Goal: Task Accomplishment & Management: Manage account settings

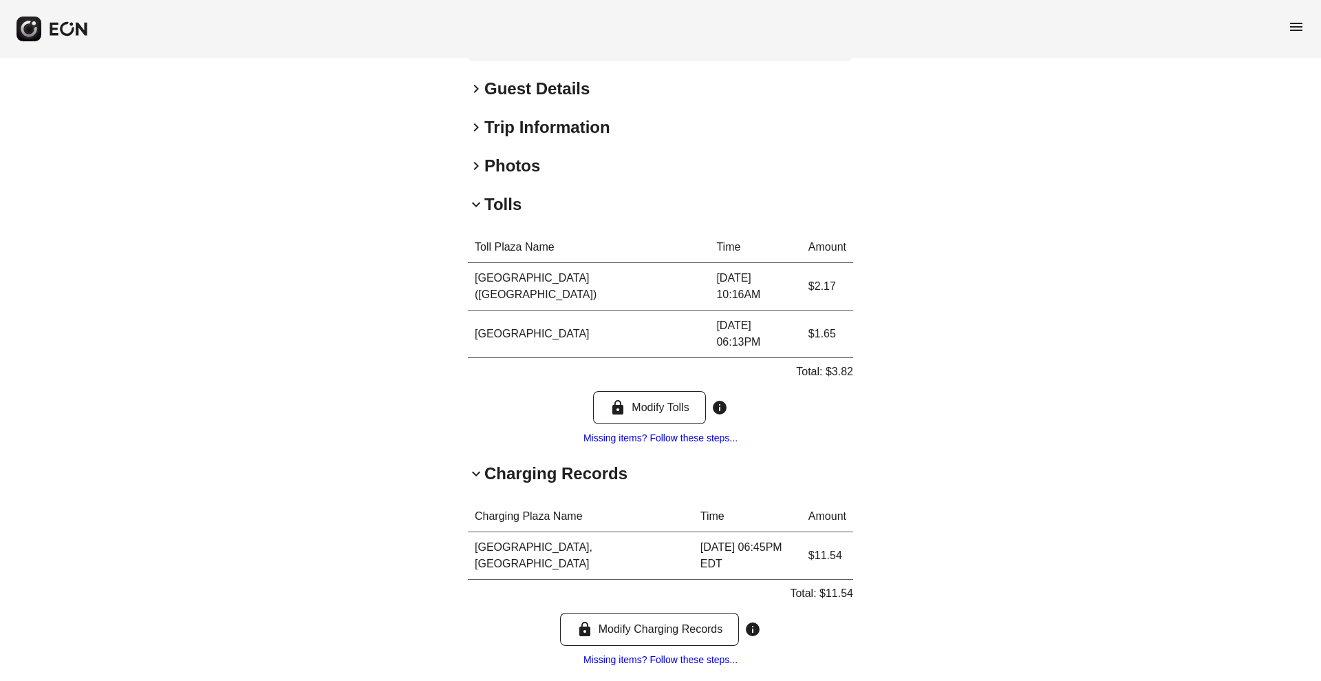
click at [841, 363] on p "Total: $3.82" at bounding box center [824, 371] width 57 height 17
copy p "3.82"
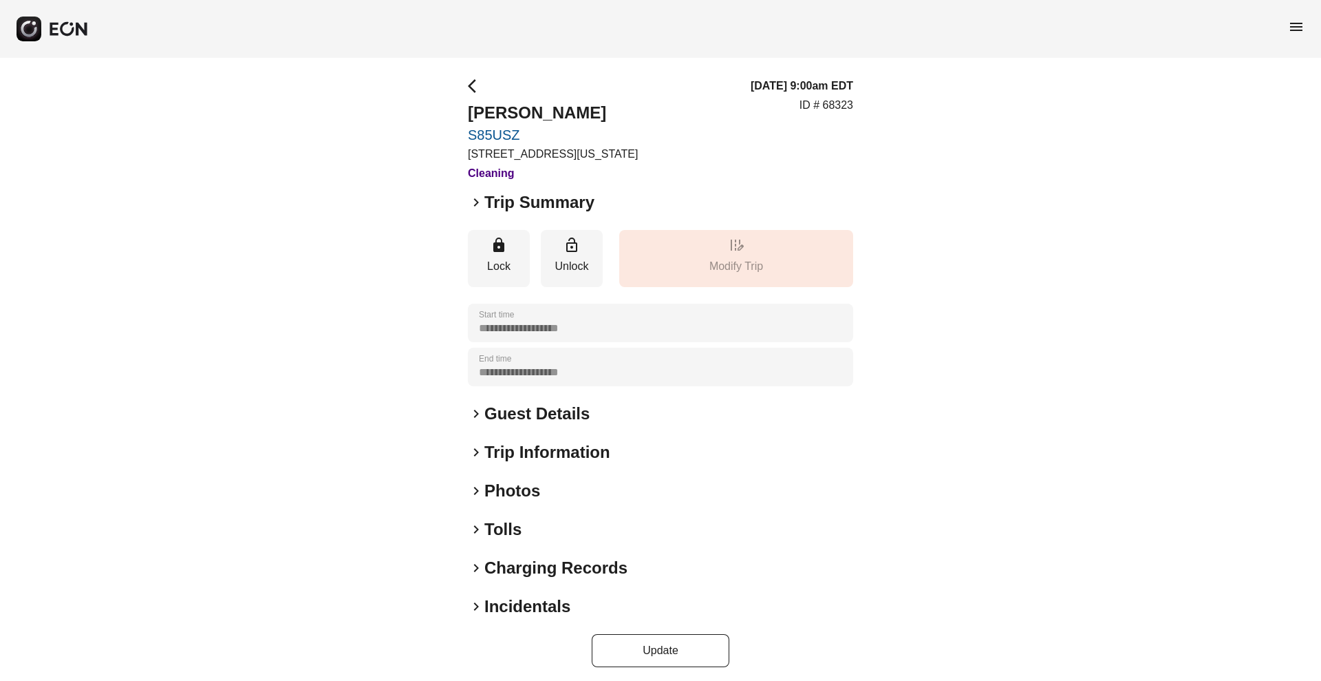
click at [494, 575] on h2 "Charging Records" at bounding box center [556, 568] width 143 height 22
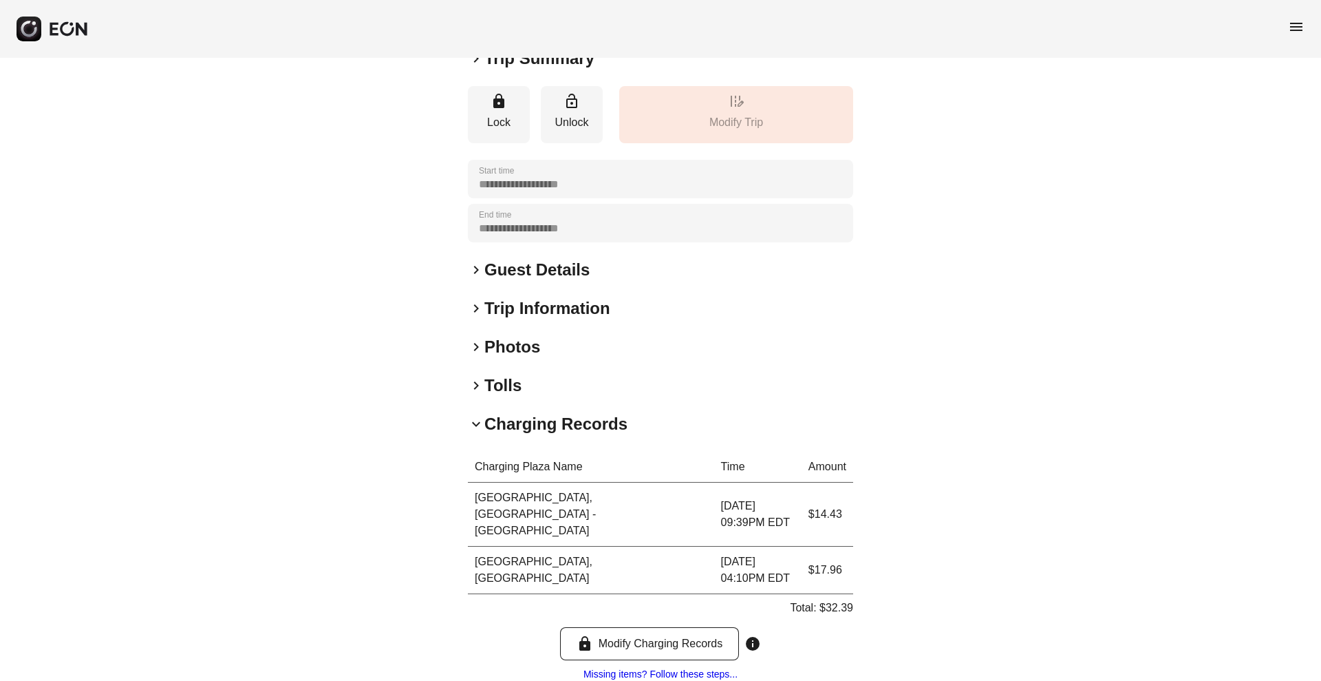
scroll to position [148, 0]
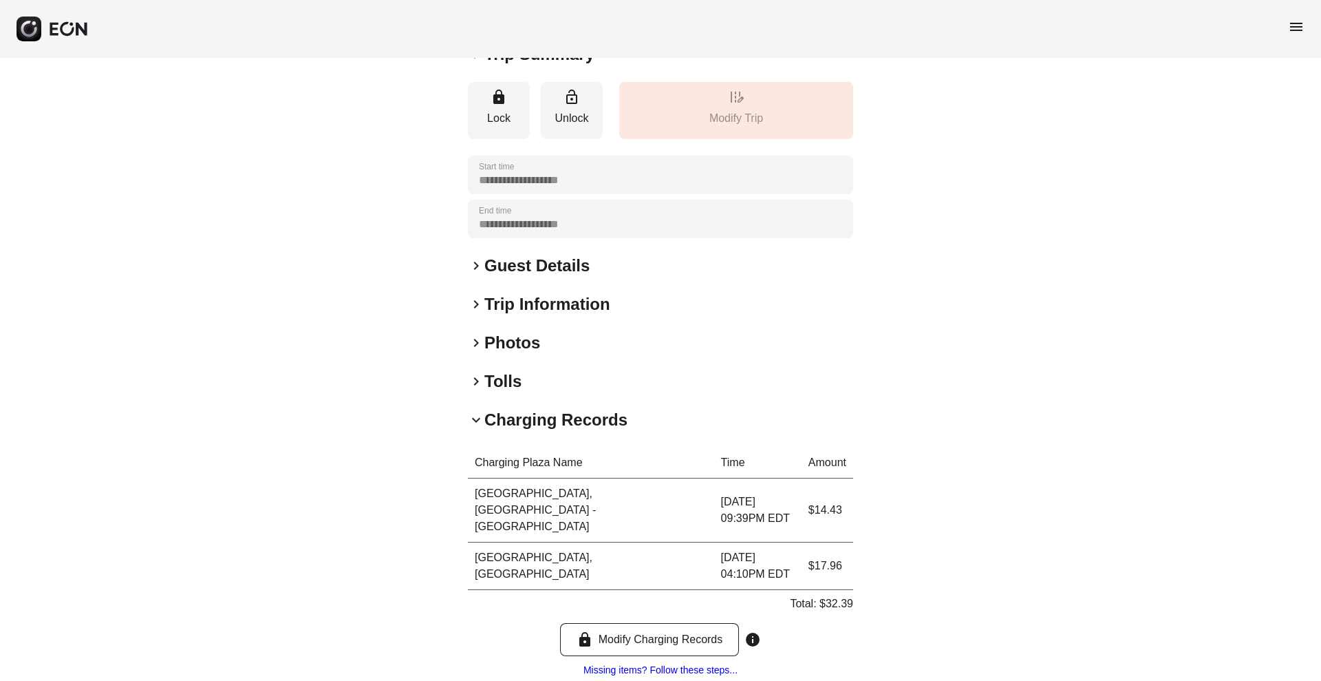
click at [843, 595] on p "Total: $32.39" at bounding box center [821, 603] width 63 height 17
copy p "32.39"
click at [509, 370] on h2 "Tolls" at bounding box center [503, 381] width 37 height 22
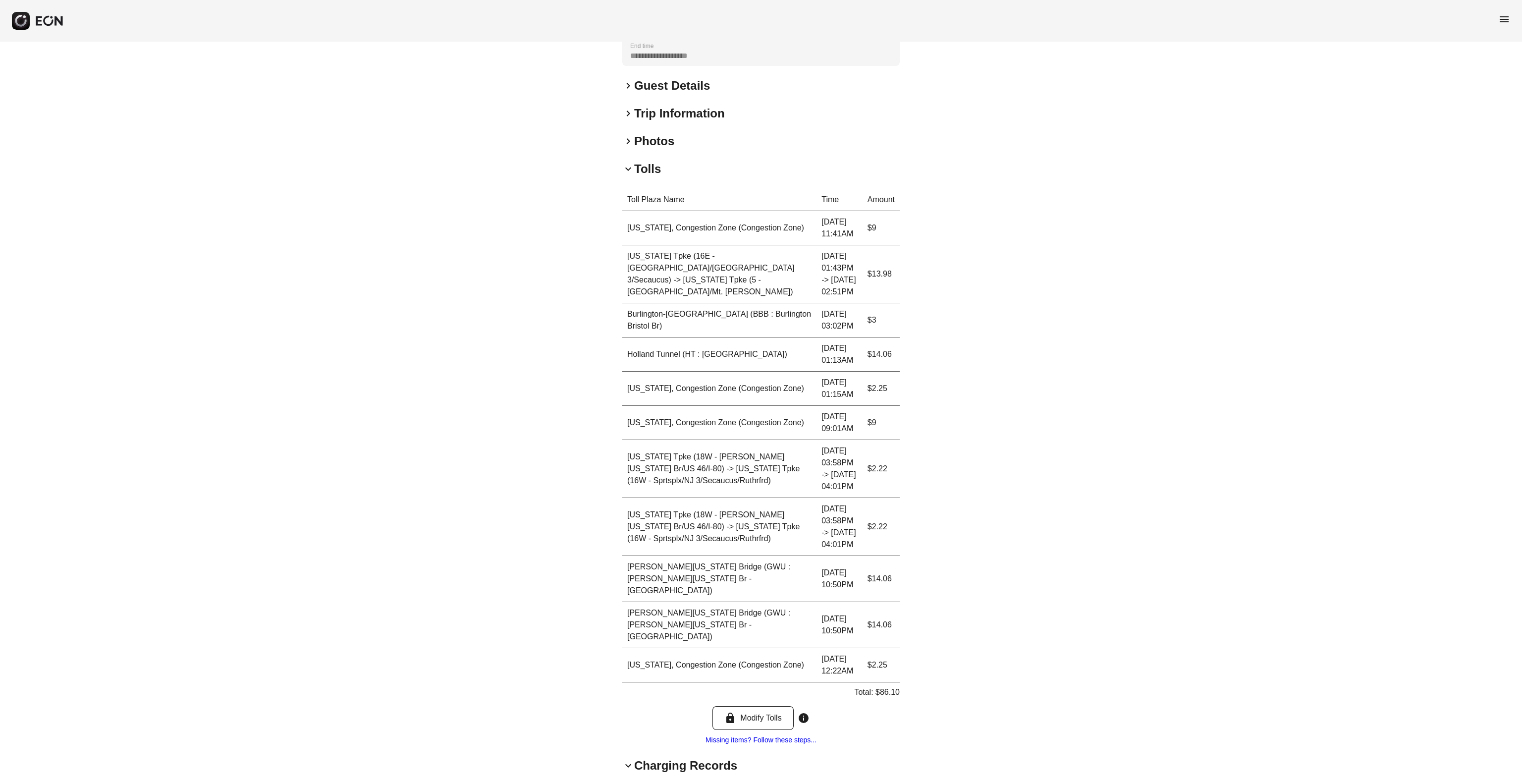
scroll to position [214, 0]
click at [894, 490] on p "Total: $86.10" at bounding box center [877, 690] width 45 height 12
copy p "86.10"
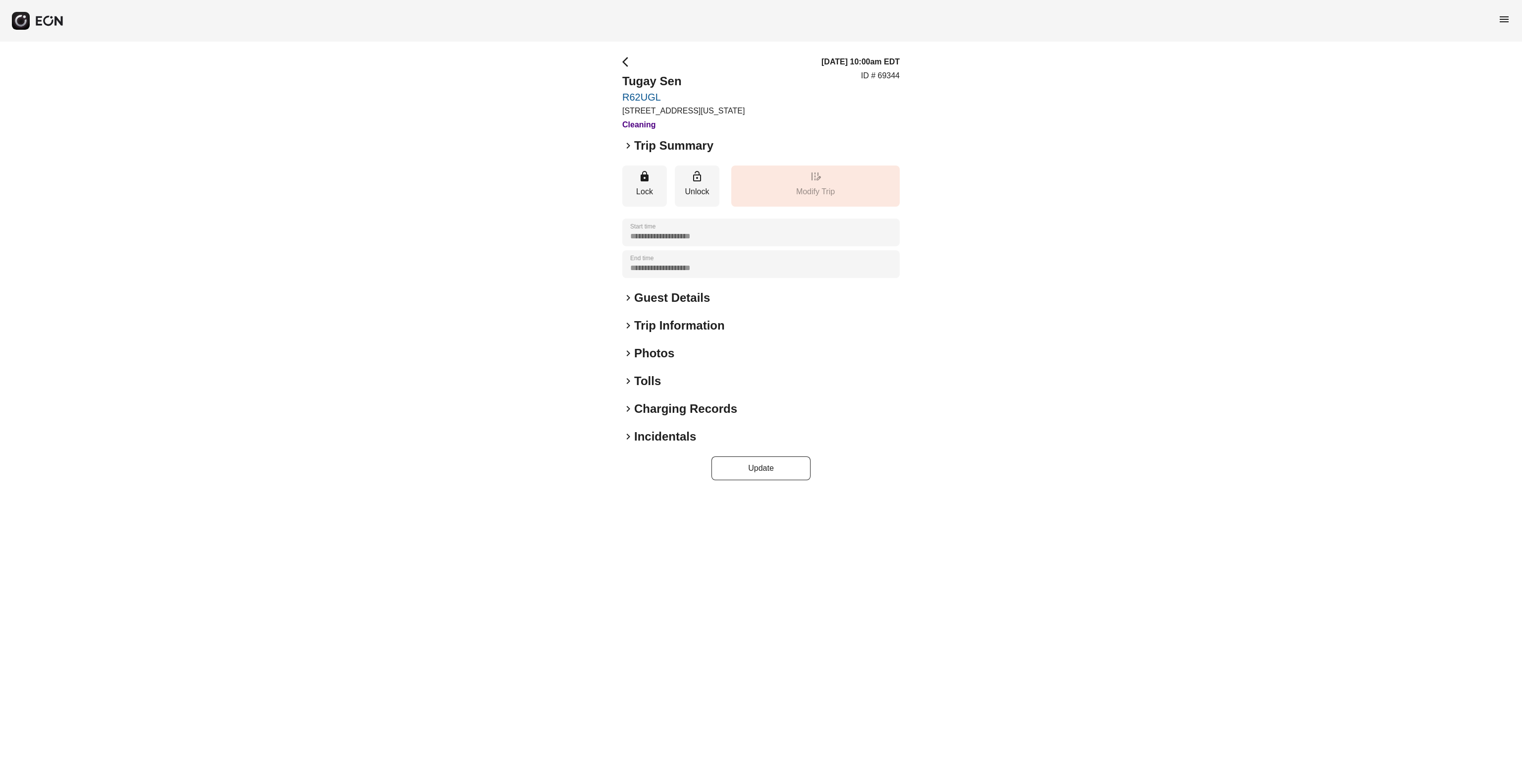
click at [641, 385] on h2 "Tolls" at bounding box center [647, 381] width 27 height 16
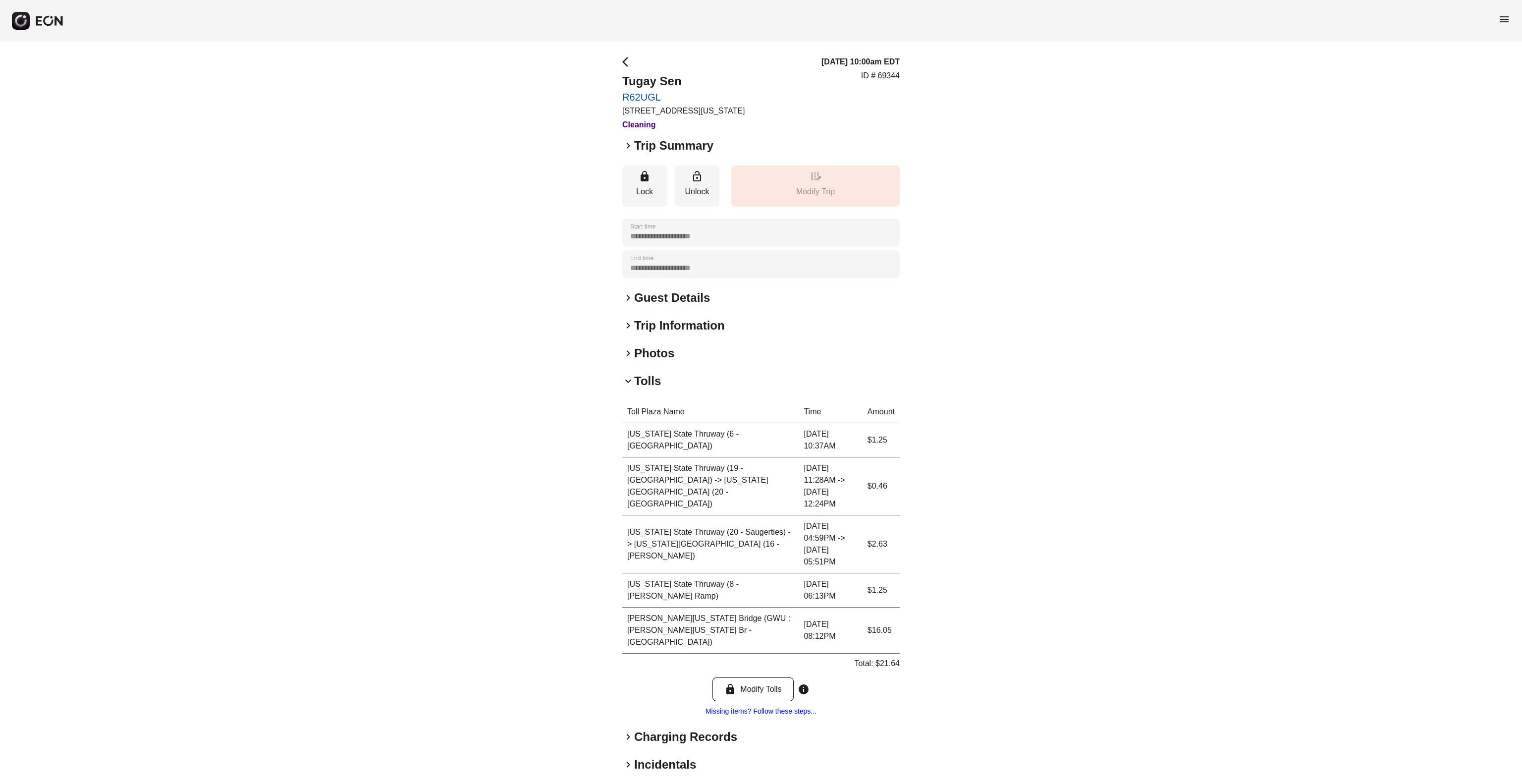
click at [644, 729] on h2 "Charging Records" at bounding box center [685, 736] width 103 height 16
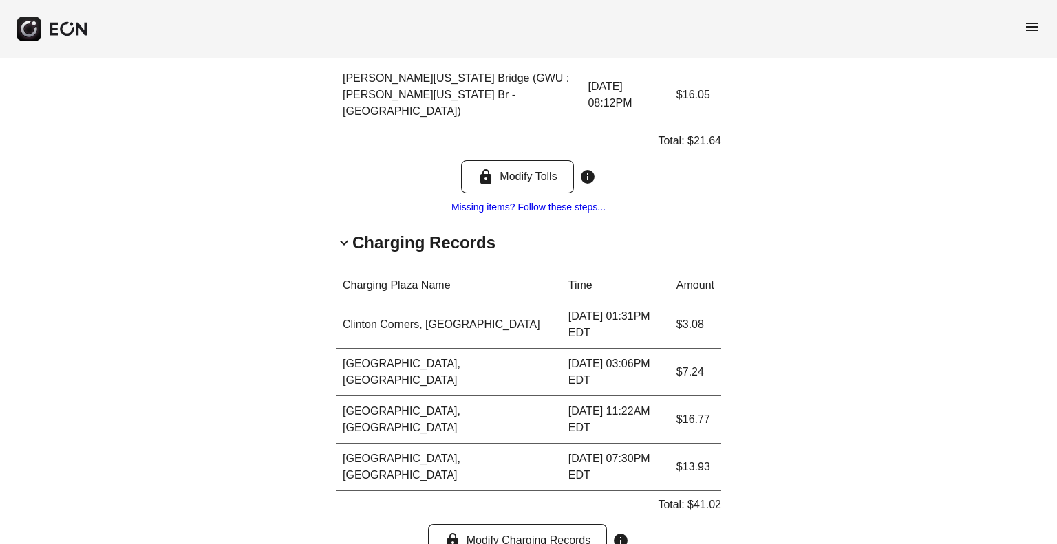
scroll to position [782, 0]
click at [705, 496] on p "Total: $41.02" at bounding box center [689, 504] width 63 height 17
copy p "41.02"
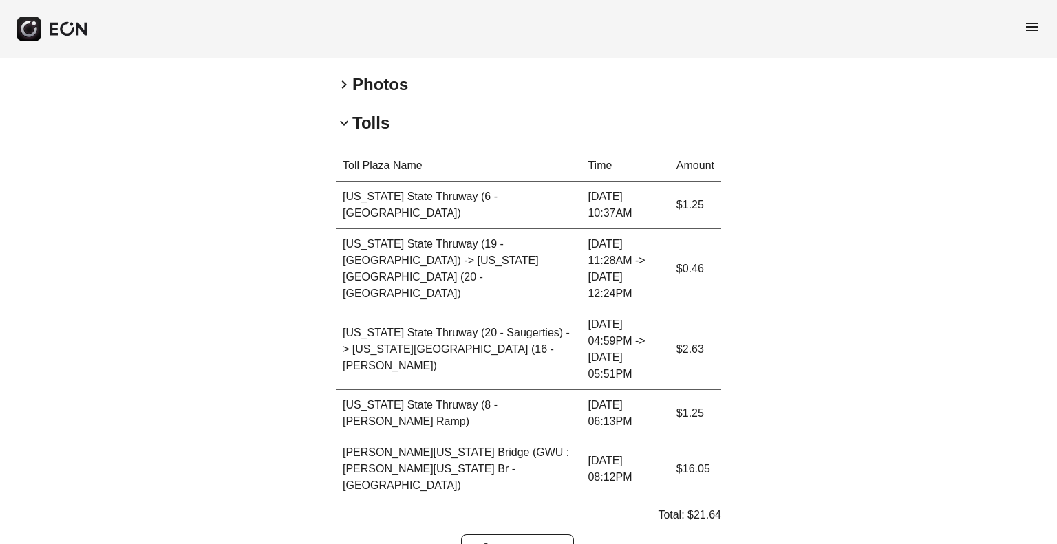
scroll to position [407, 0]
click at [503, 534] on button "lock Modify Tolls" at bounding box center [517, 550] width 112 height 33
click at [708, 507] on p "Total: $21.64" at bounding box center [689, 515] width 63 height 17
copy p "21.64"
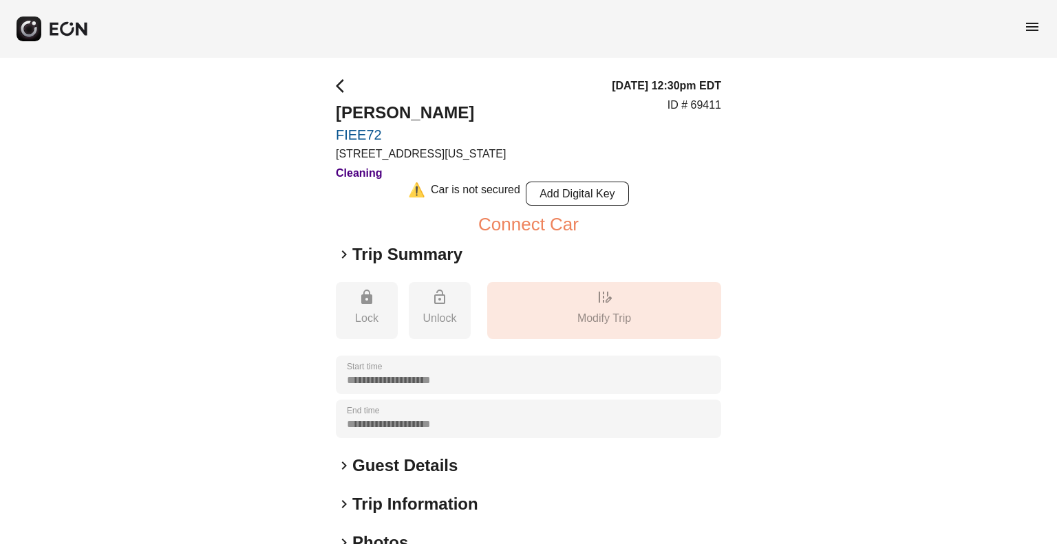
scroll to position [194, 0]
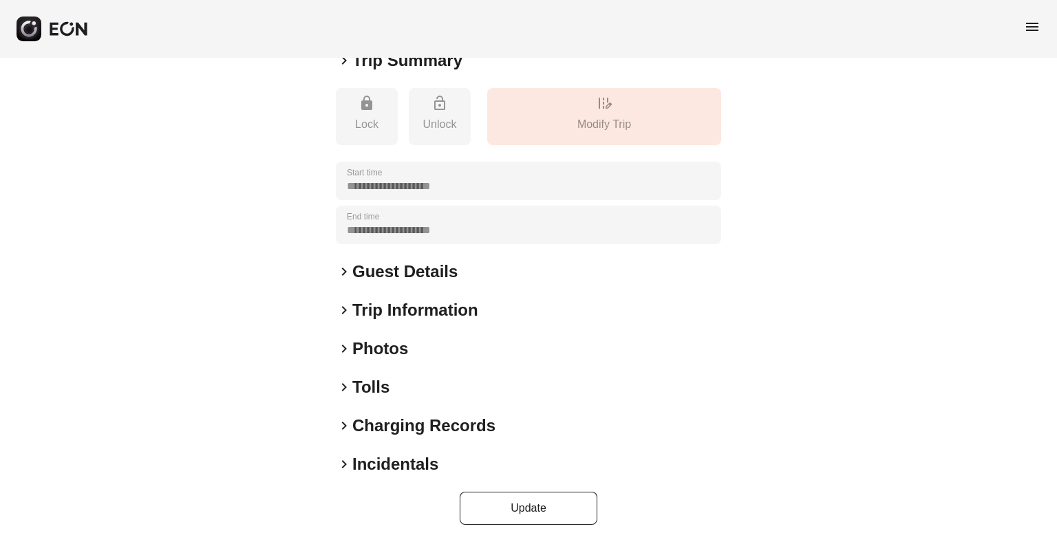
click at [362, 345] on h2 "Photos" at bounding box center [380, 349] width 56 height 22
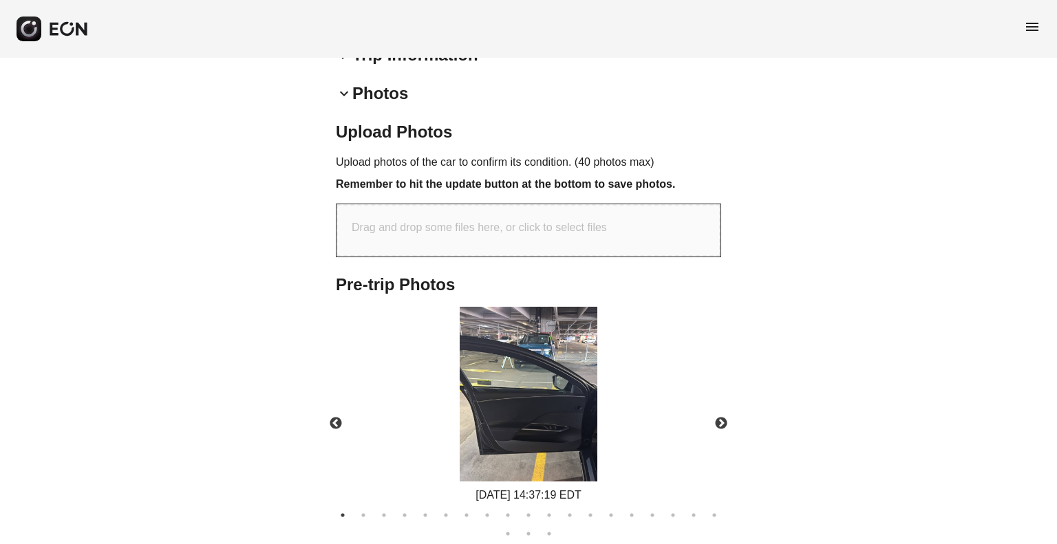
scroll to position [469, 0]
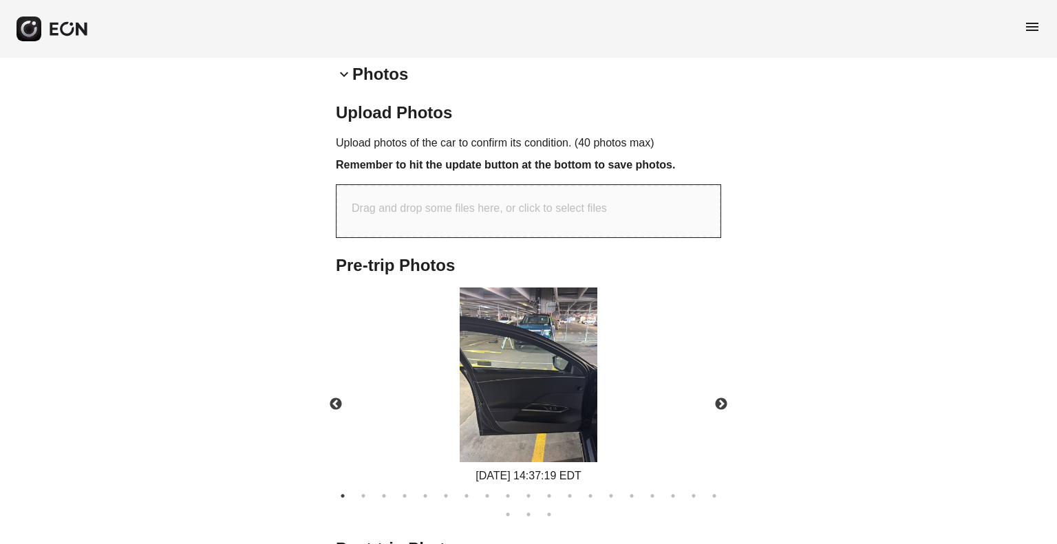
click at [354, 74] on h2 "Photos" at bounding box center [380, 74] width 56 height 22
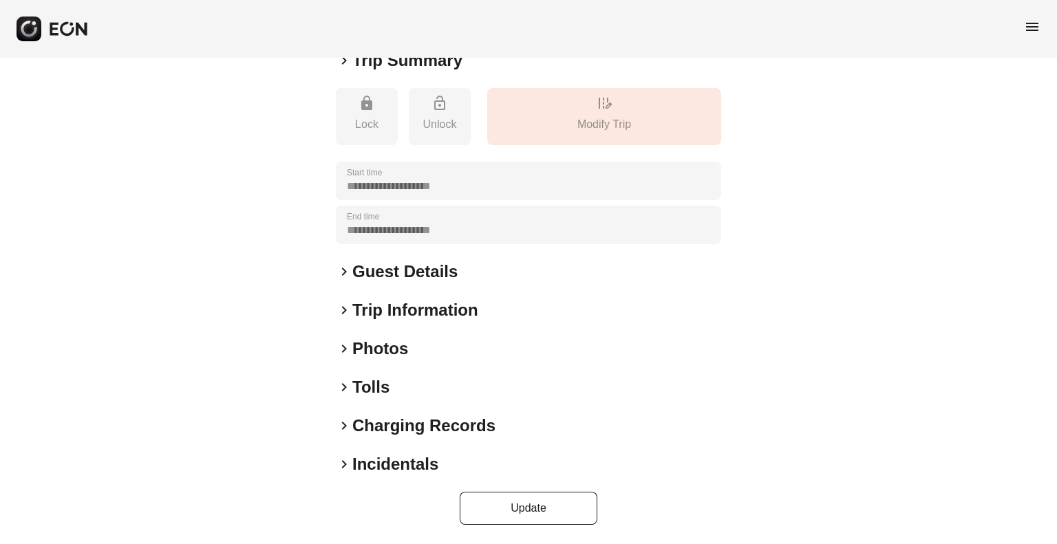
click at [370, 387] on h2 "Tolls" at bounding box center [370, 387] width 37 height 22
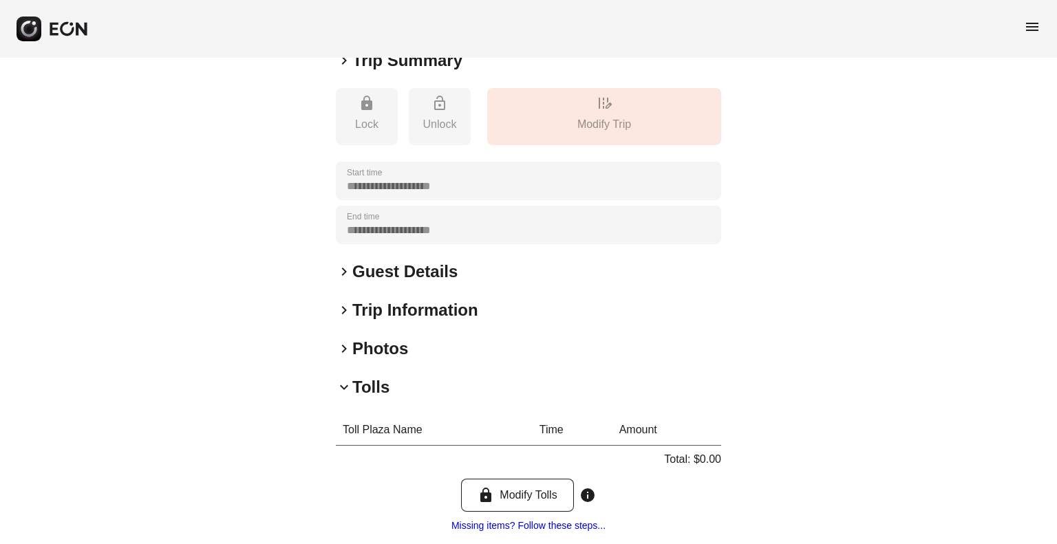
scroll to position [330, 0]
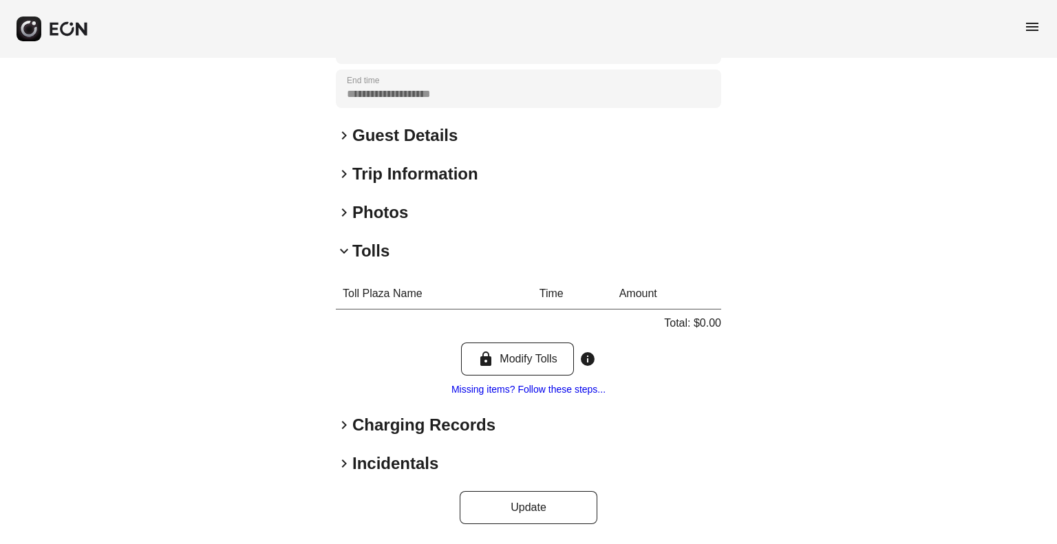
click at [361, 423] on h2 "Charging Records" at bounding box center [423, 425] width 143 height 22
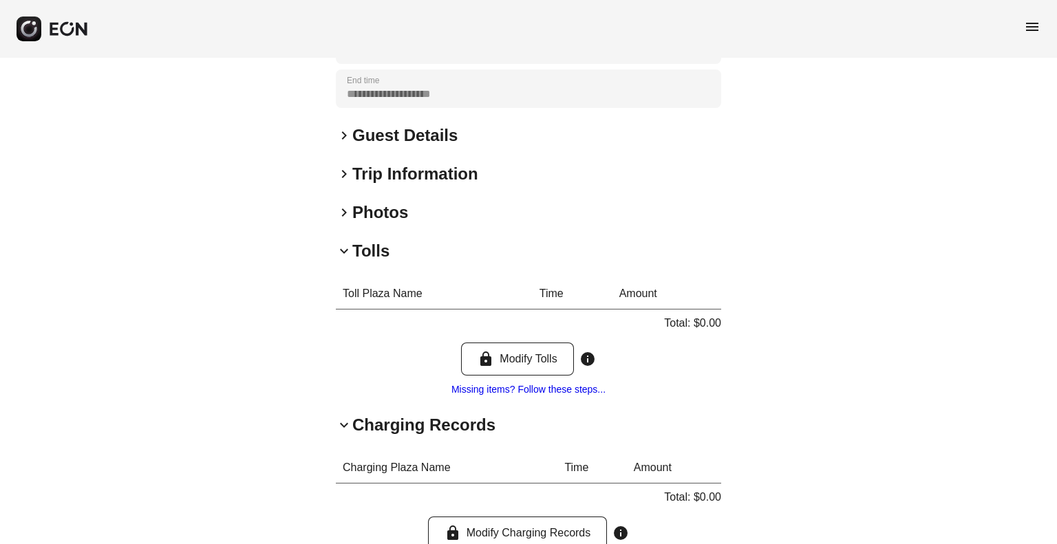
scroll to position [466, 0]
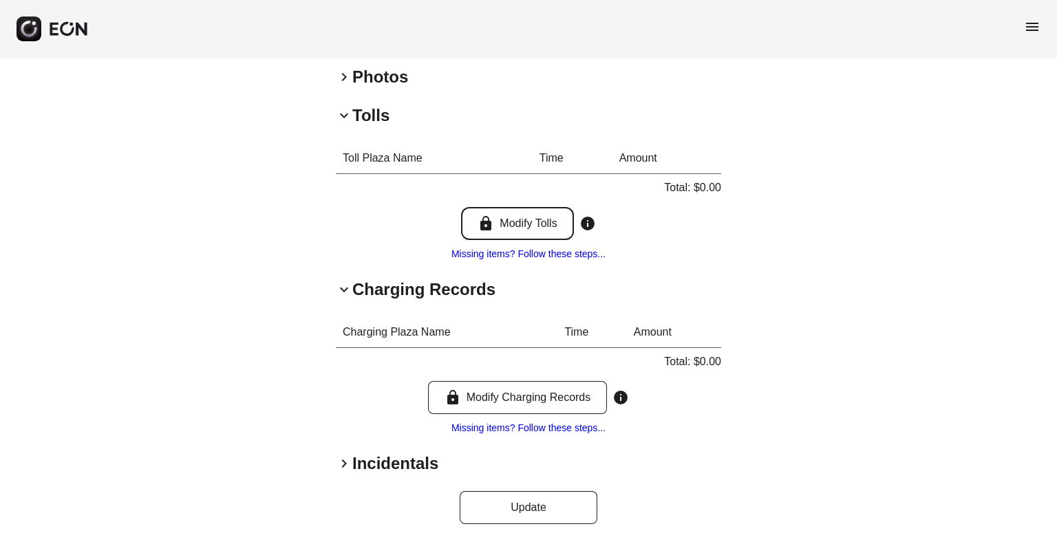
click at [499, 231] on button "lock Modify Tolls" at bounding box center [517, 223] width 112 height 33
click at [506, 225] on button "lock Modify Tolls" at bounding box center [517, 223] width 112 height 33
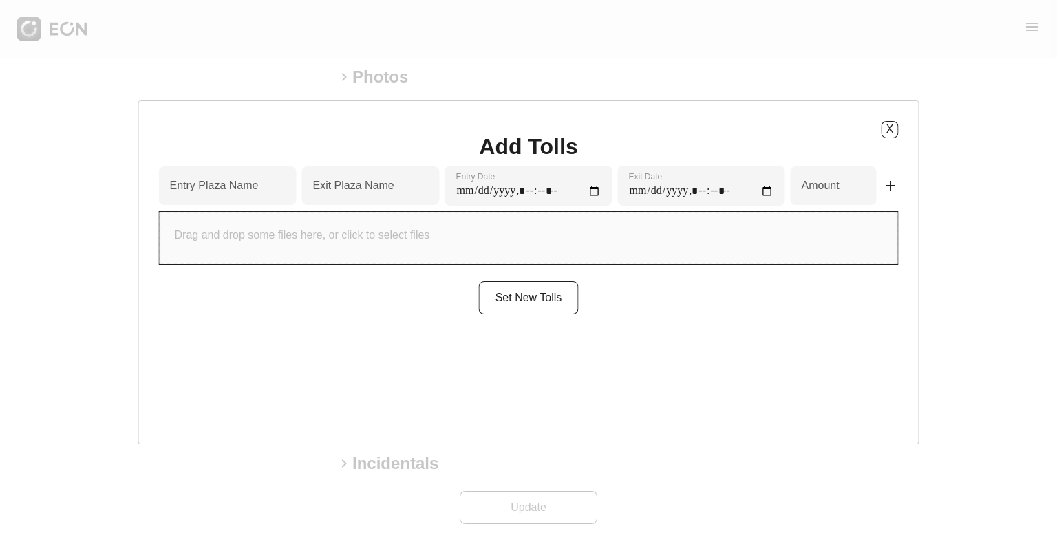
type input "*"
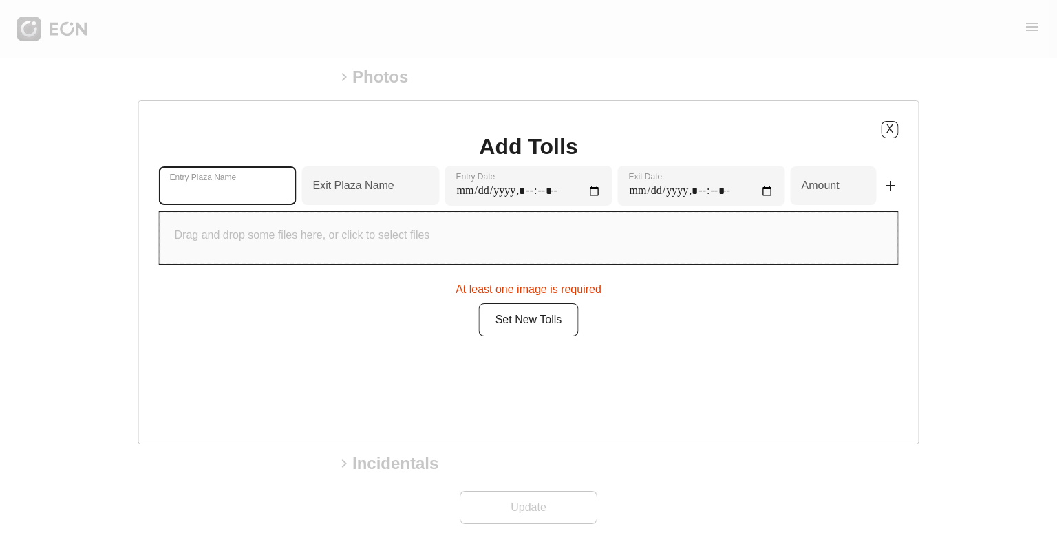
click at [291, 178] on Name "Entry Plaza Name" at bounding box center [228, 186] width 138 height 39
type Name "***"
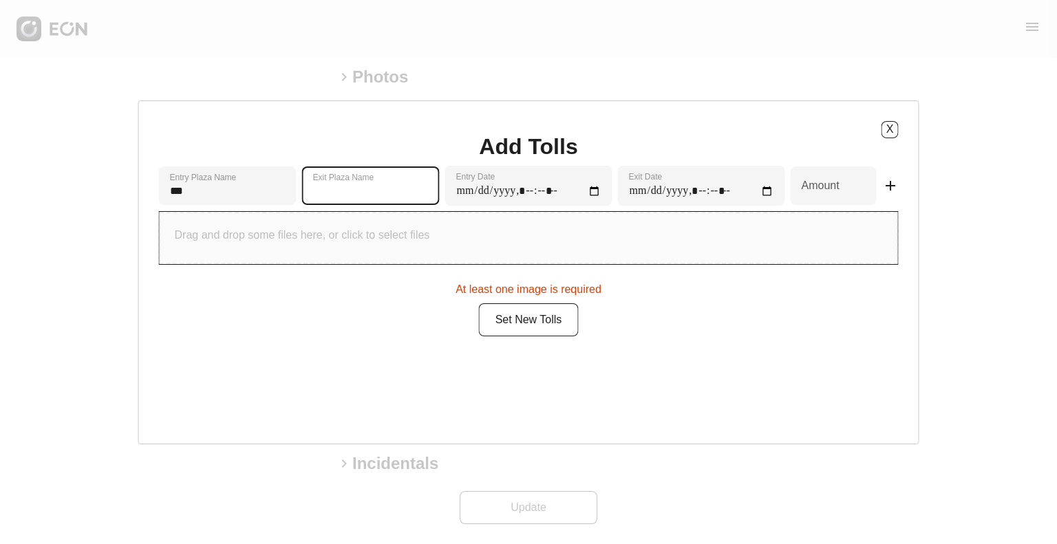
click at [435, 186] on Name "Exit Plaza Name" at bounding box center [371, 186] width 138 height 39
type Name "*"
type Name "***"
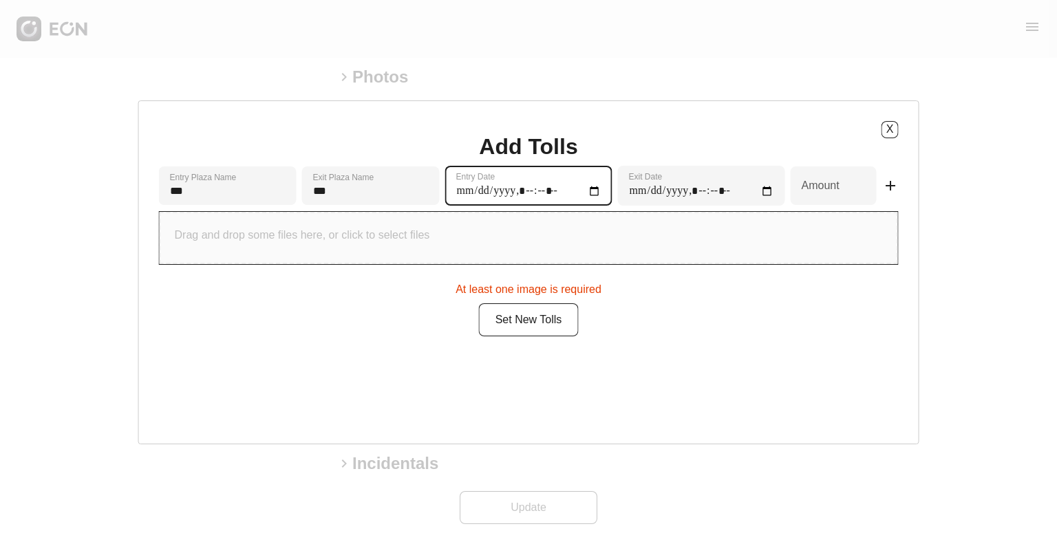
click at [592, 189] on Date "Entry Date" at bounding box center [528, 186] width 167 height 40
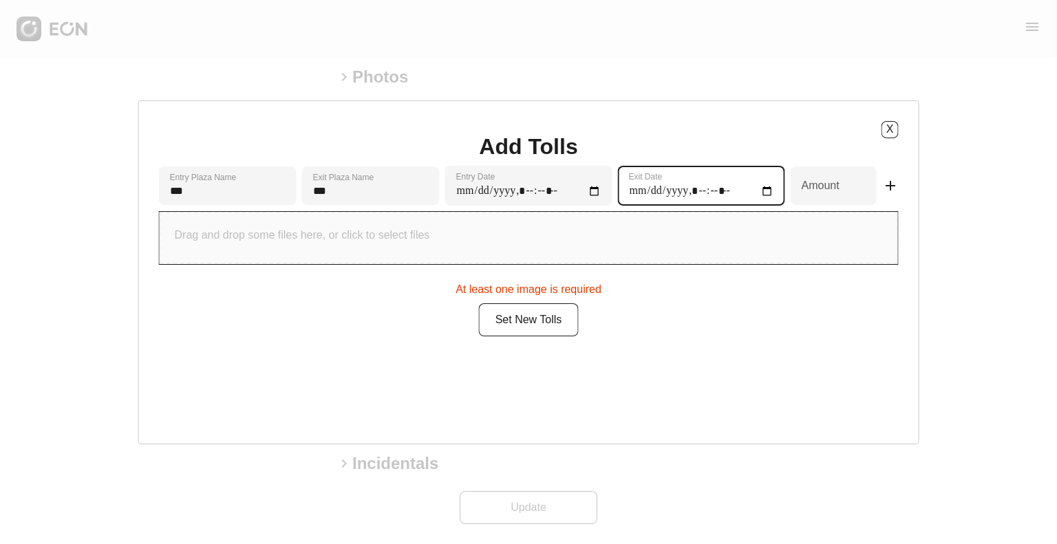
type Date "**********"
click at [749, 187] on Date "Exit Date" at bounding box center [701, 186] width 167 height 40
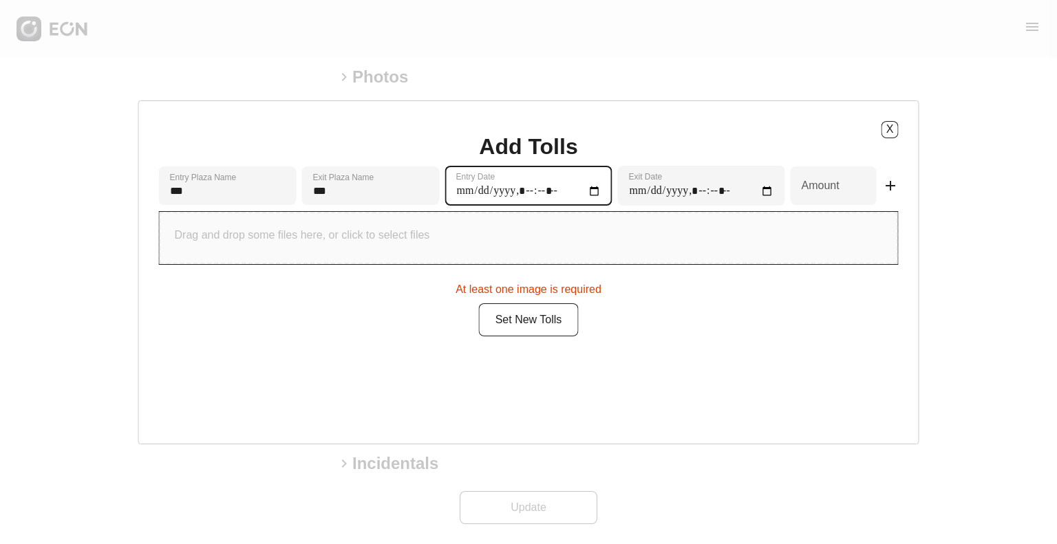
type Date "**********"
click at [548, 189] on Date "Entry Date" at bounding box center [528, 186] width 167 height 40
type Date "**********"
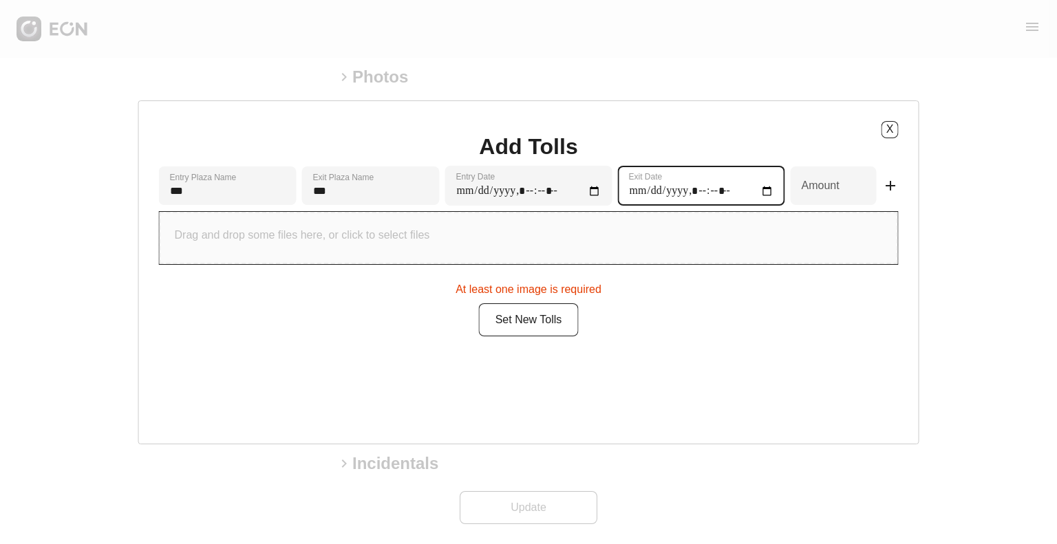
click at [706, 193] on Date "Exit Date" at bounding box center [701, 186] width 167 height 40
type Date "**********"
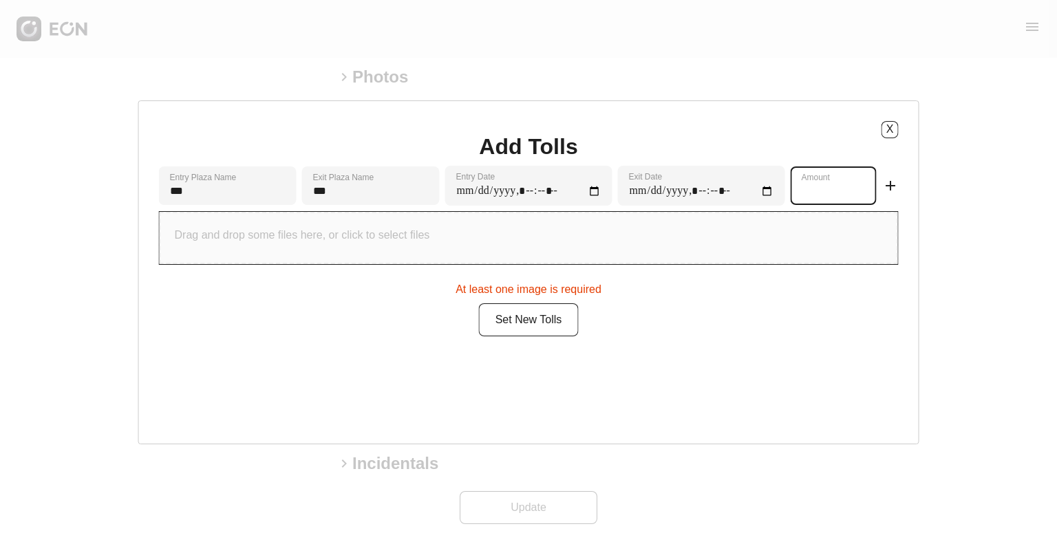
click at [805, 194] on input "*" at bounding box center [834, 186] width 86 height 39
type input "****"
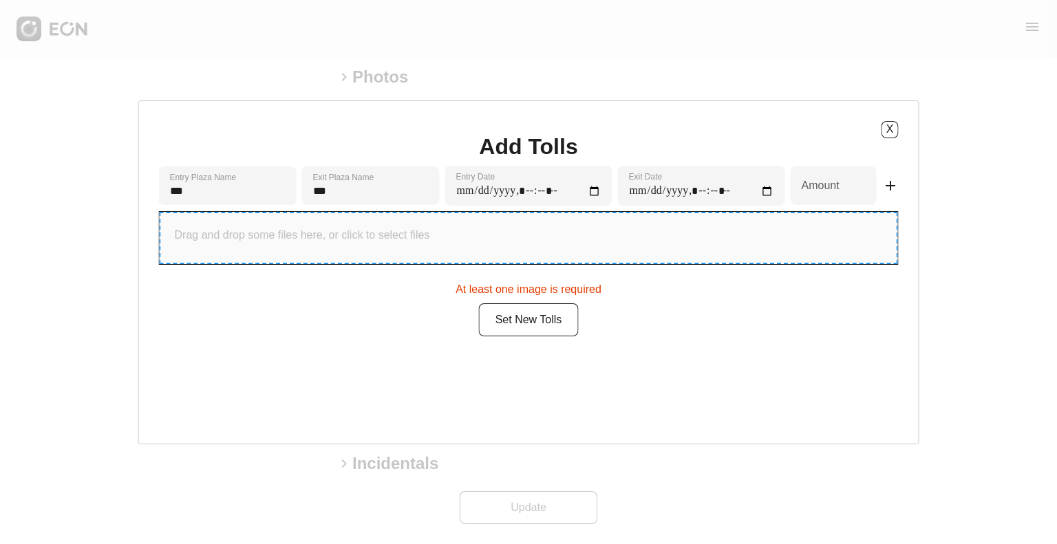
click at [306, 257] on div "Drag and drop some files here, or click to select files" at bounding box center [529, 238] width 738 height 52
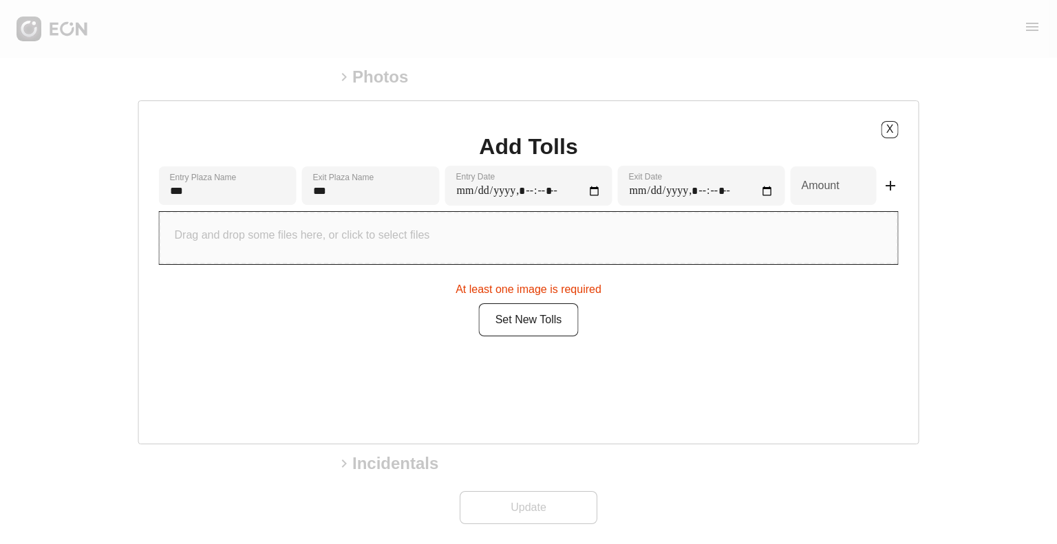
type input "**********"
click at [538, 322] on button "Set New Tolls" at bounding box center [529, 314] width 100 height 33
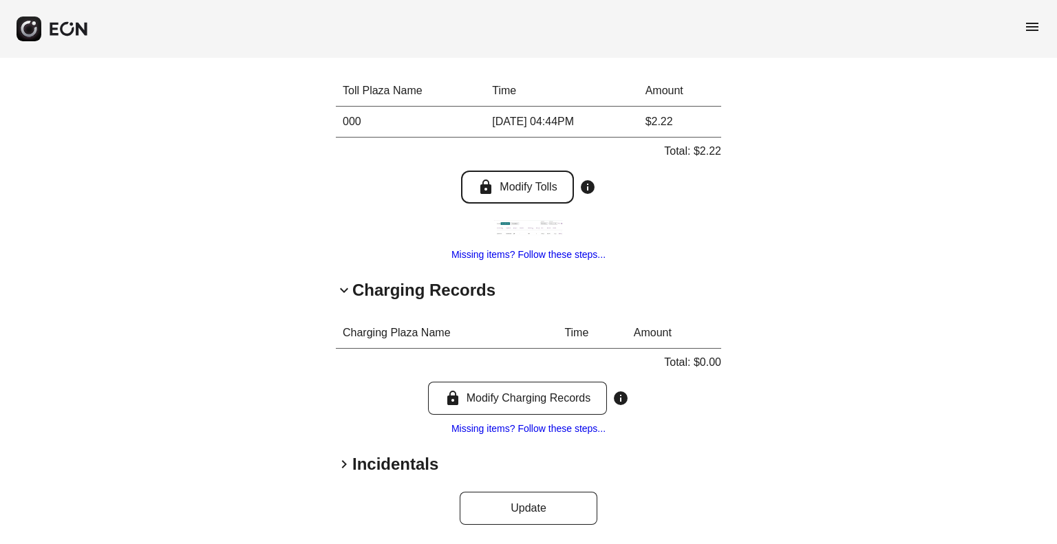
scroll to position [0, 0]
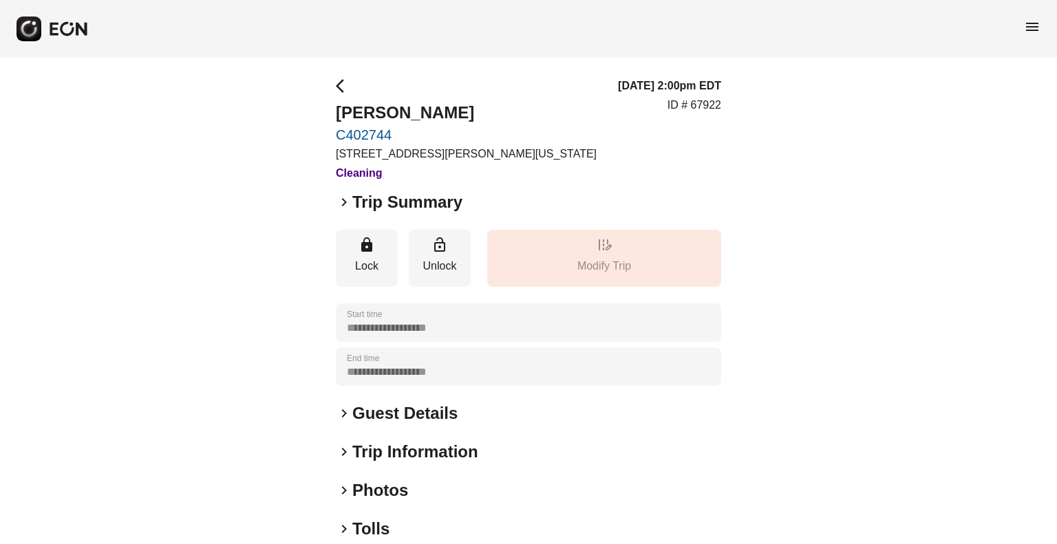
scroll to position [141, 0]
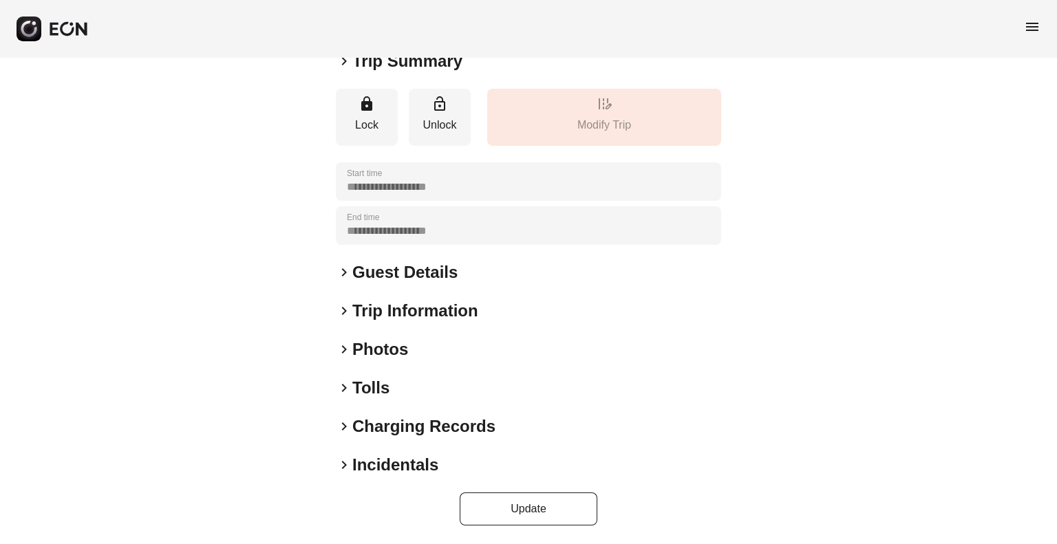
click at [355, 388] on h2 "Tolls" at bounding box center [370, 388] width 37 height 22
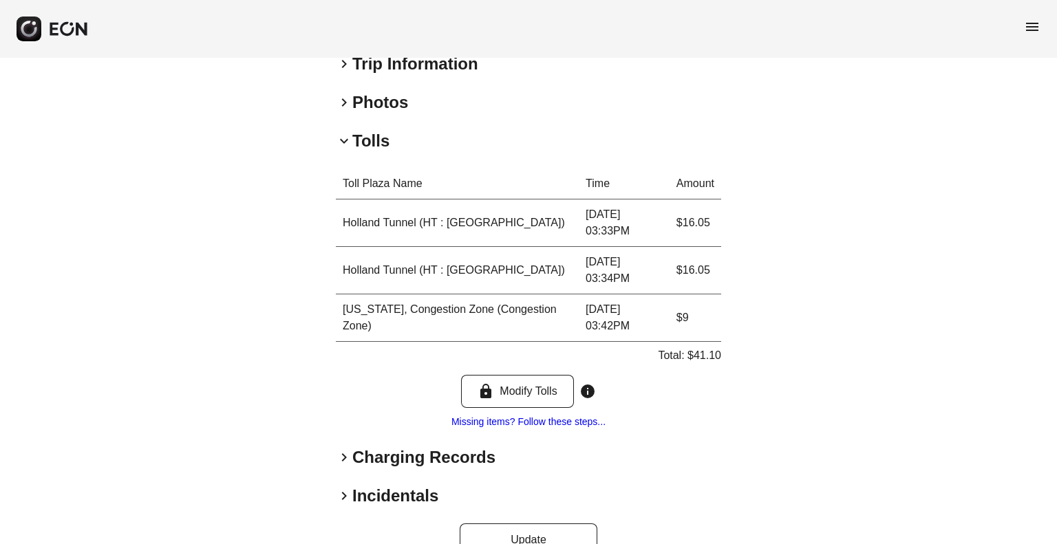
scroll to position [389, 0]
click at [369, 461] on h2 "Charging Records" at bounding box center [423, 457] width 143 height 22
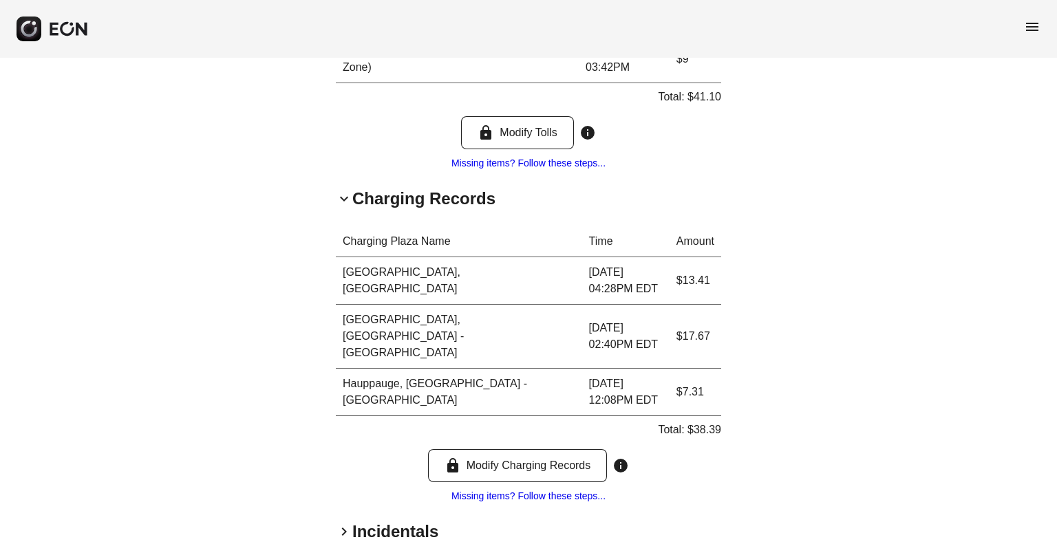
scroll to position [648, 0]
click at [697, 421] on p "Total: $38.39" at bounding box center [689, 429] width 63 height 17
copy p "38.39"
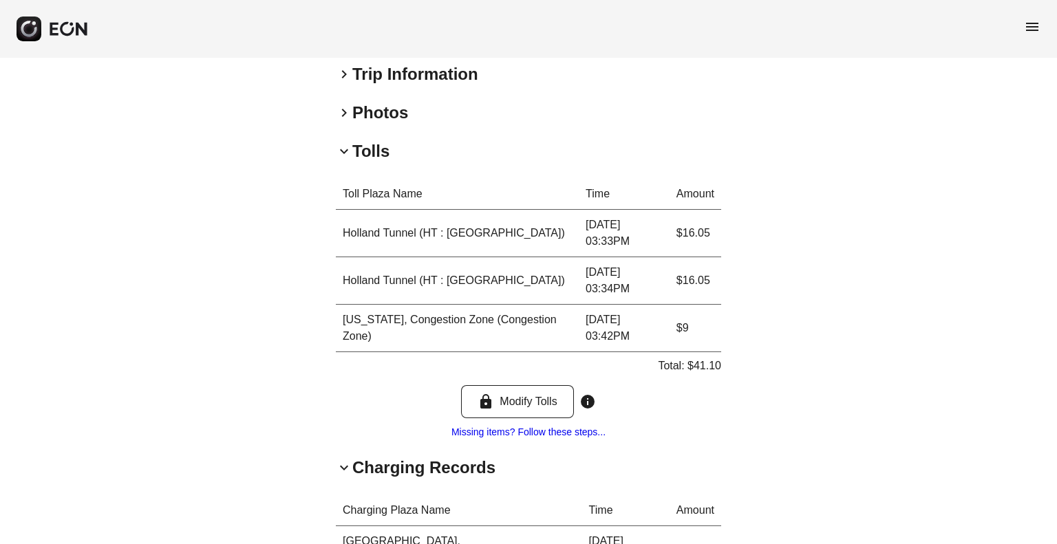
scroll to position [379, 0]
click at [710, 368] on p "Total: $41.10" at bounding box center [689, 365] width 63 height 17
copy p "41.10"
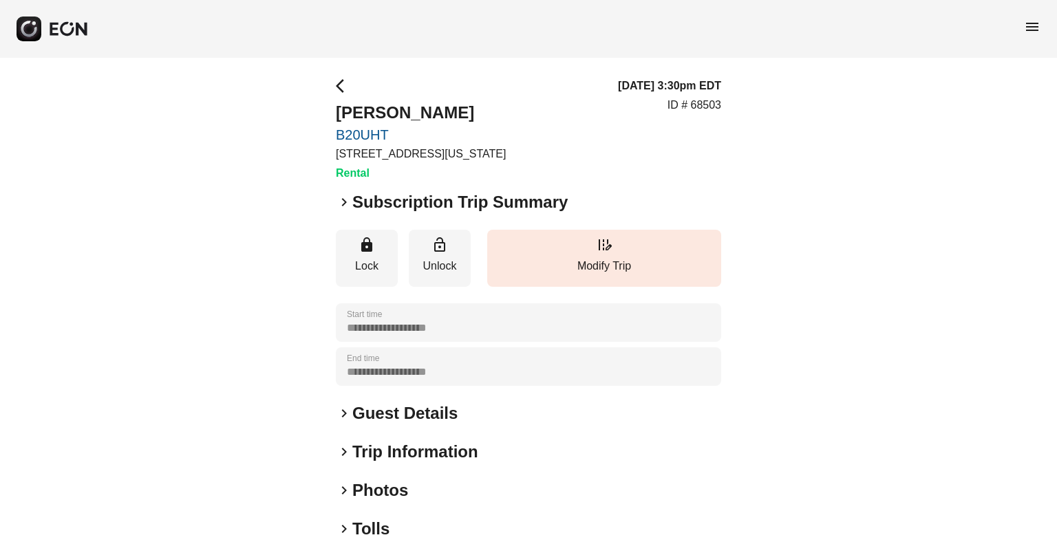
scroll to position [141, 0]
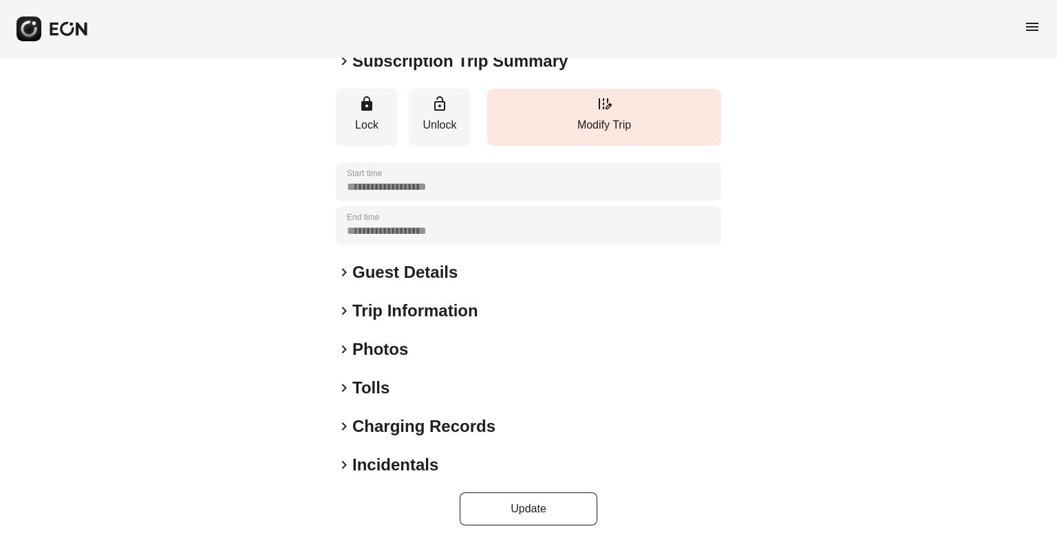
click at [352, 348] on h2 "Photos" at bounding box center [380, 350] width 56 height 22
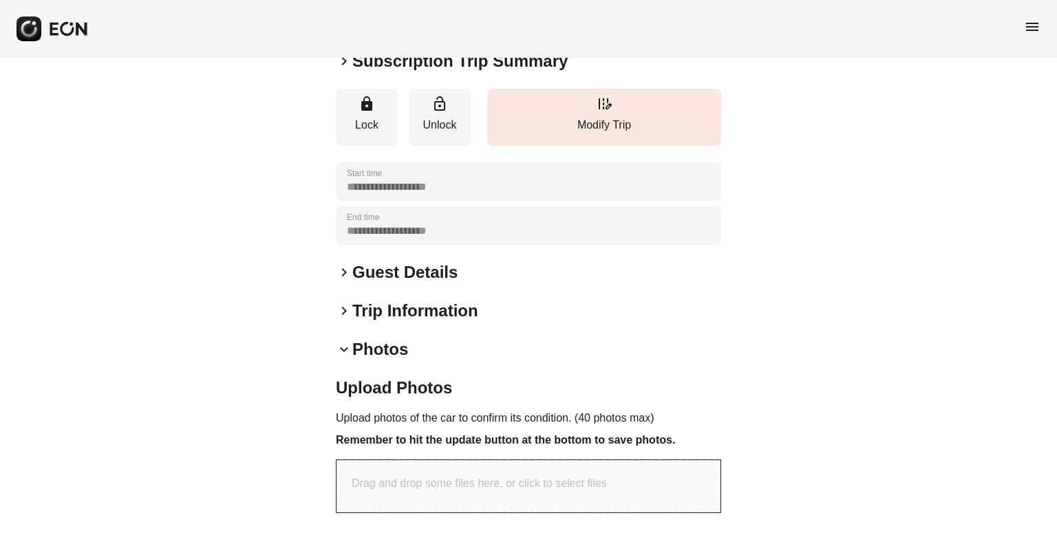
scroll to position [304, 0]
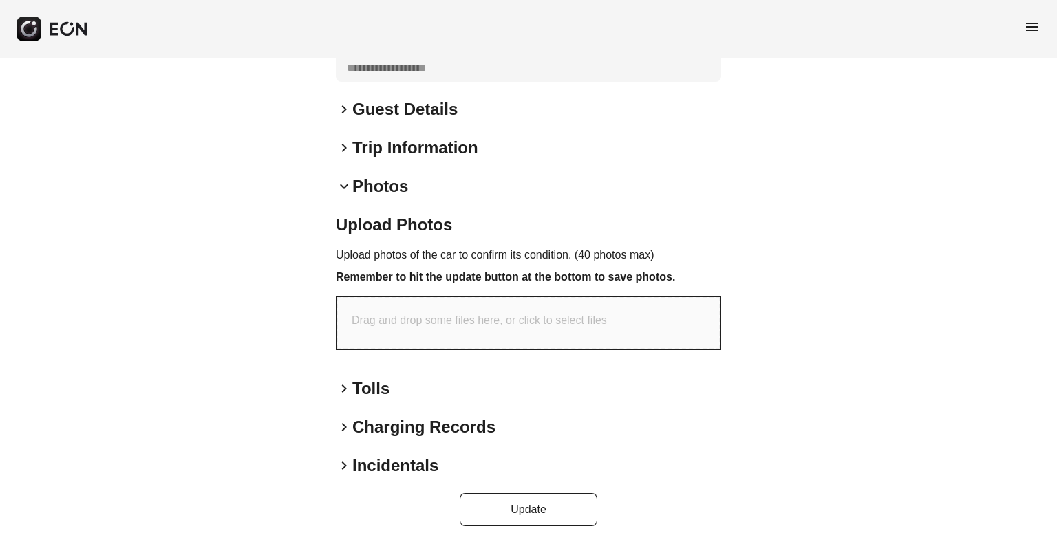
click at [363, 187] on h2 "Photos" at bounding box center [380, 187] width 56 height 22
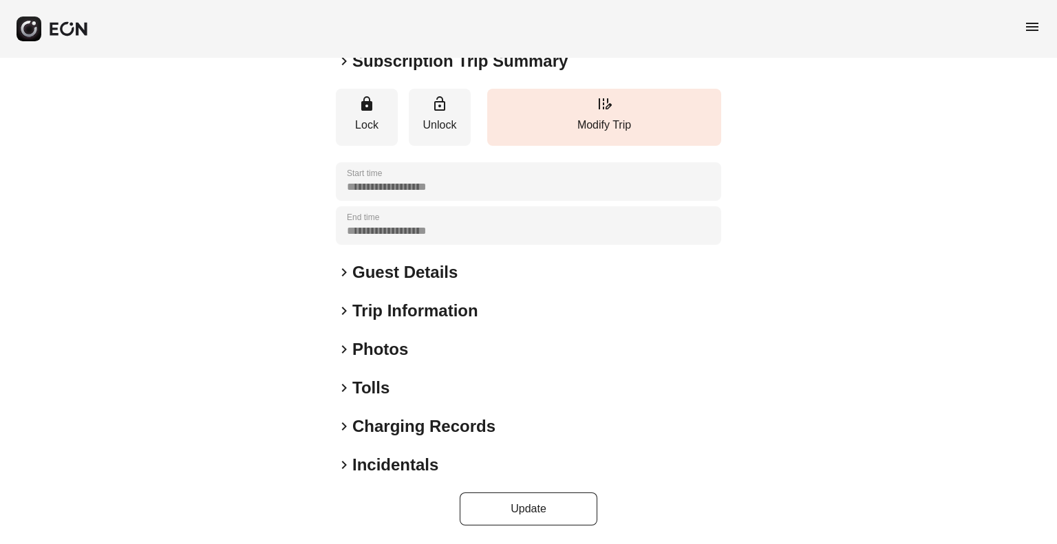
click at [359, 377] on h2 "Tolls" at bounding box center [370, 388] width 37 height 22
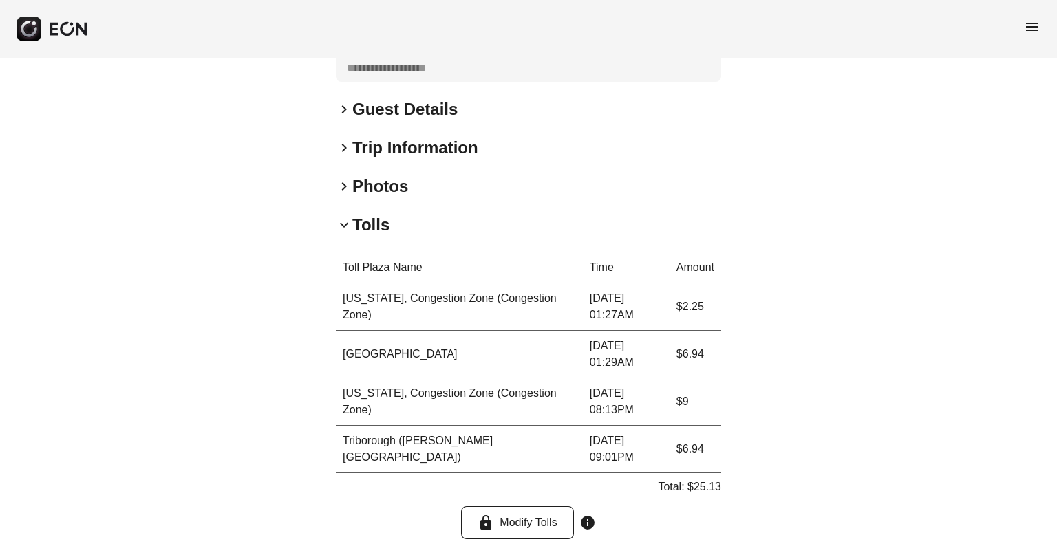
scroll to position [467, 0]
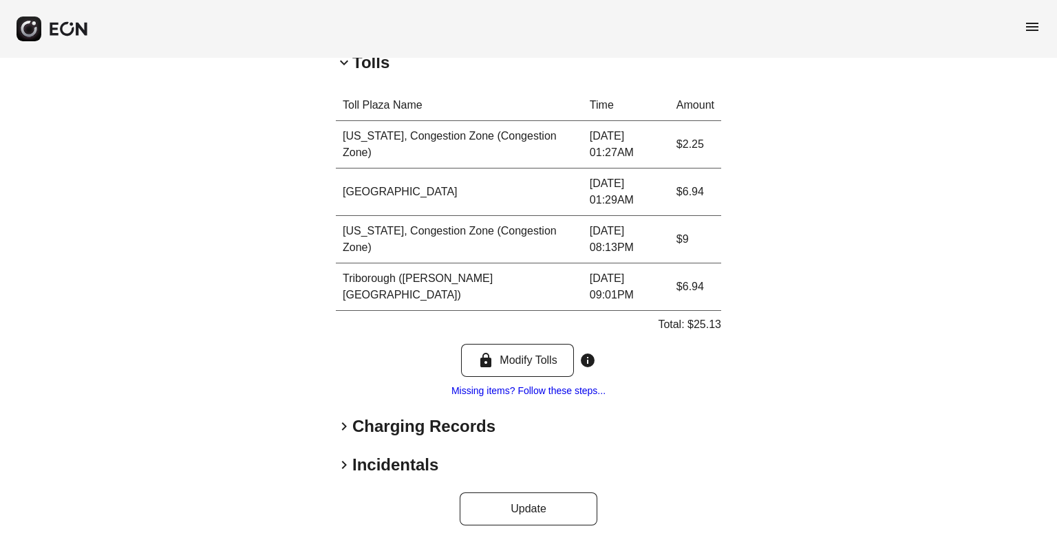
click at [356, 426] on h2 "Charging Records" at bounding box center [423, 427] width 143 height 22
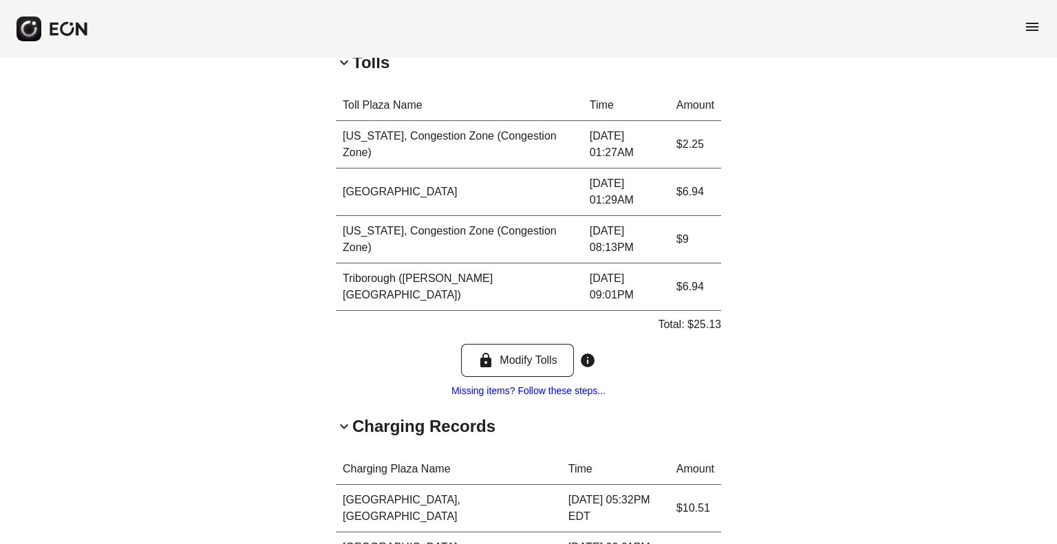
scroll to position [726, 0]
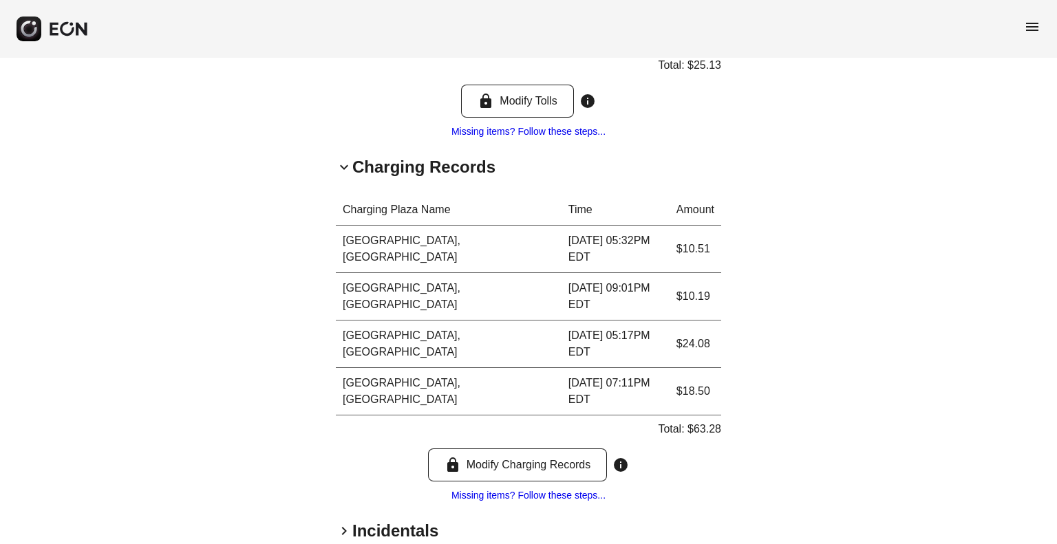
click at [707, 421] on p "Total: $63.28" at bounding box center [689, 429] width 63 height 17
copy p "63.28"
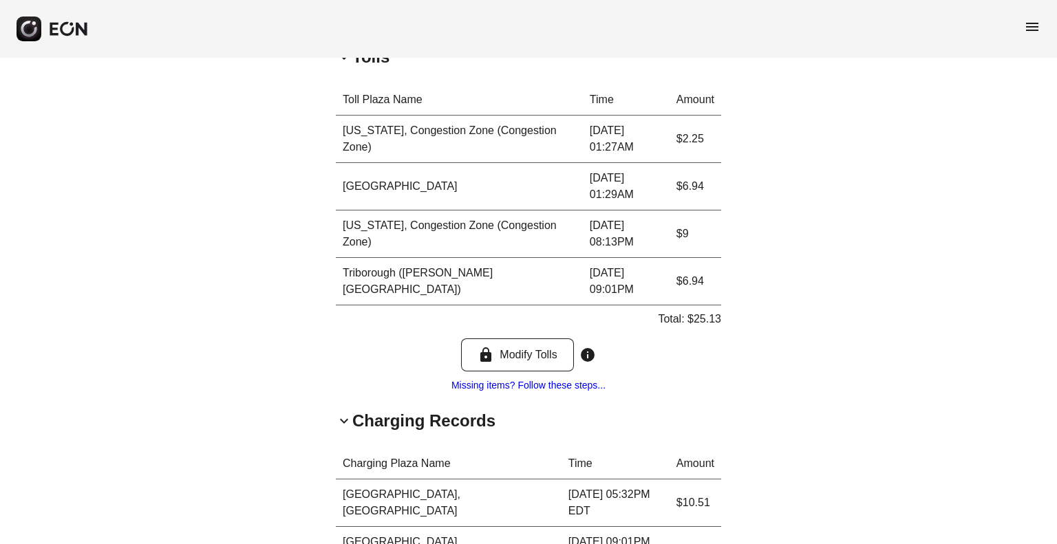
scroll to position [469, 0]
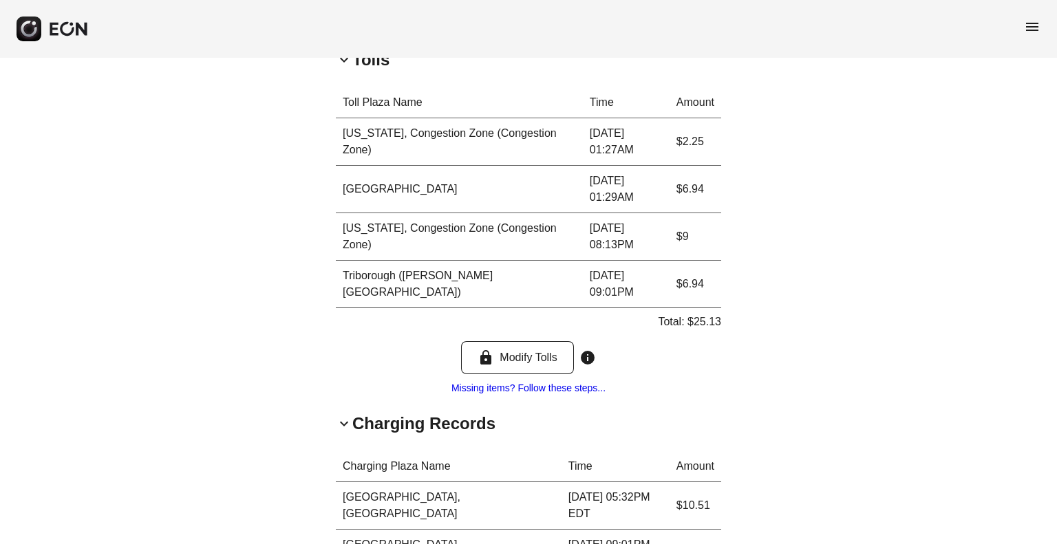
click at [705, 319] on p "Total: $25.13" at bounding box center [689, 322] width 63 height 17
copy p "25.13"
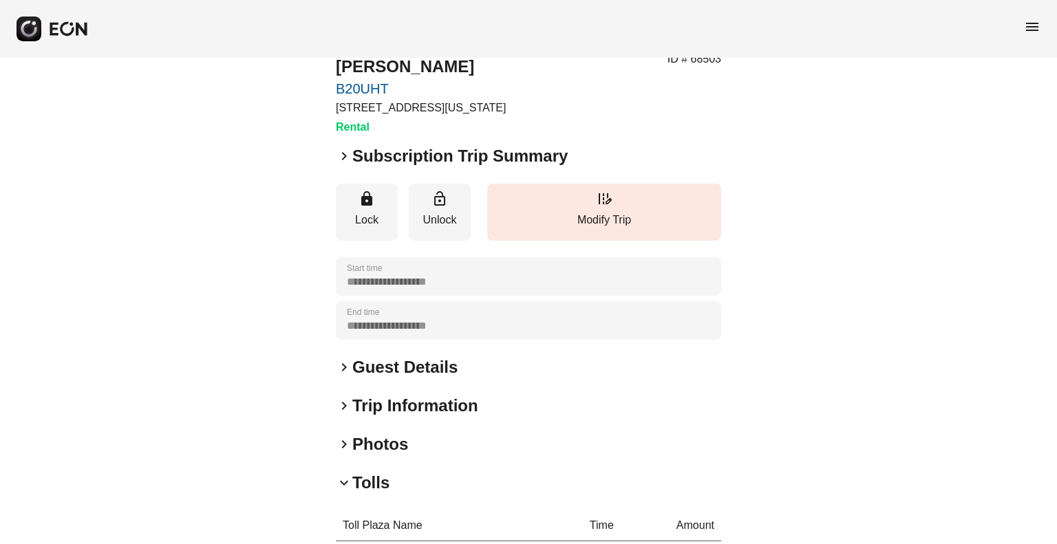
scroll to position [0, 0]
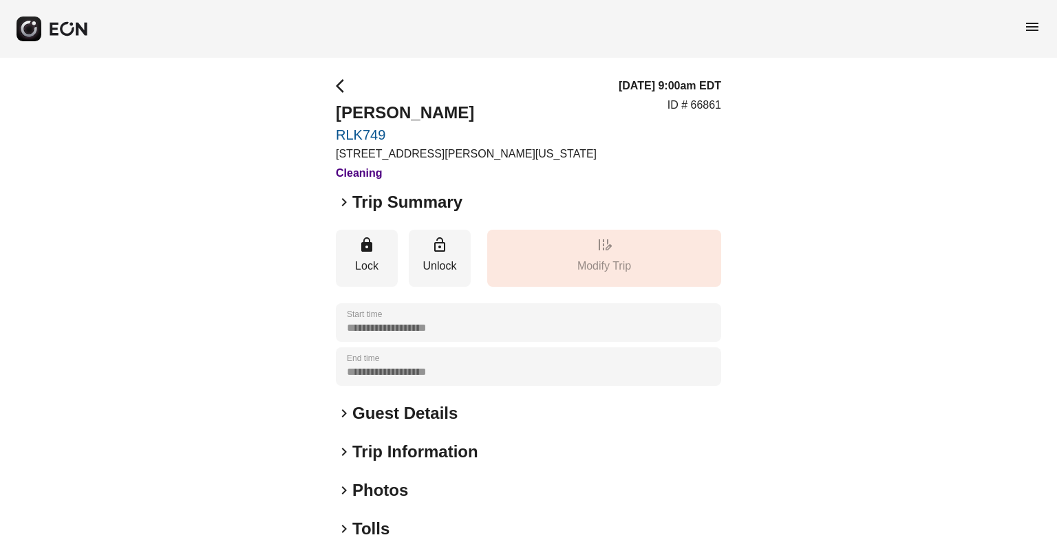
scroll to position [141, 0]
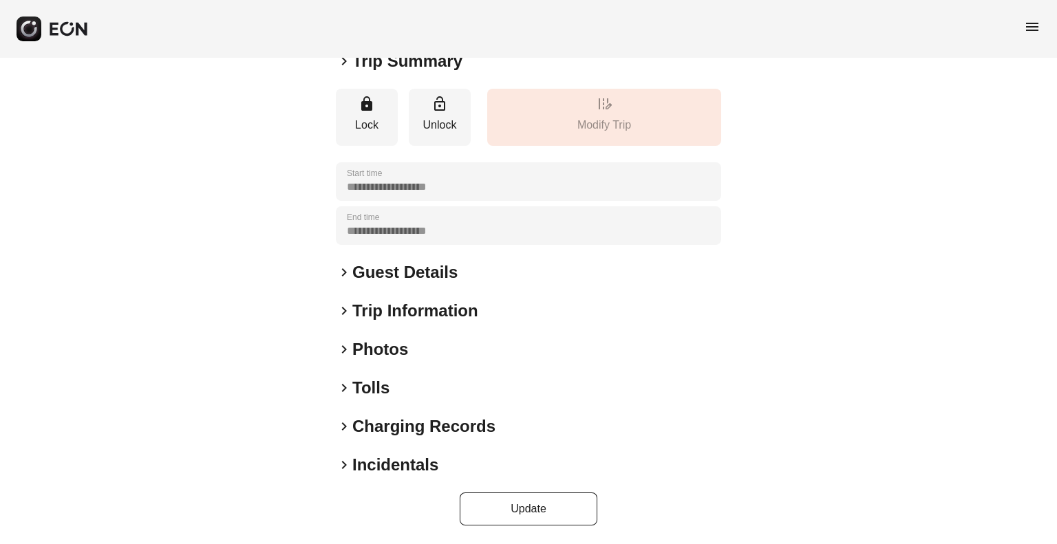
click at [373, 352] on h2 "Photos" at bounding box center [380, 350] width 56 height 22
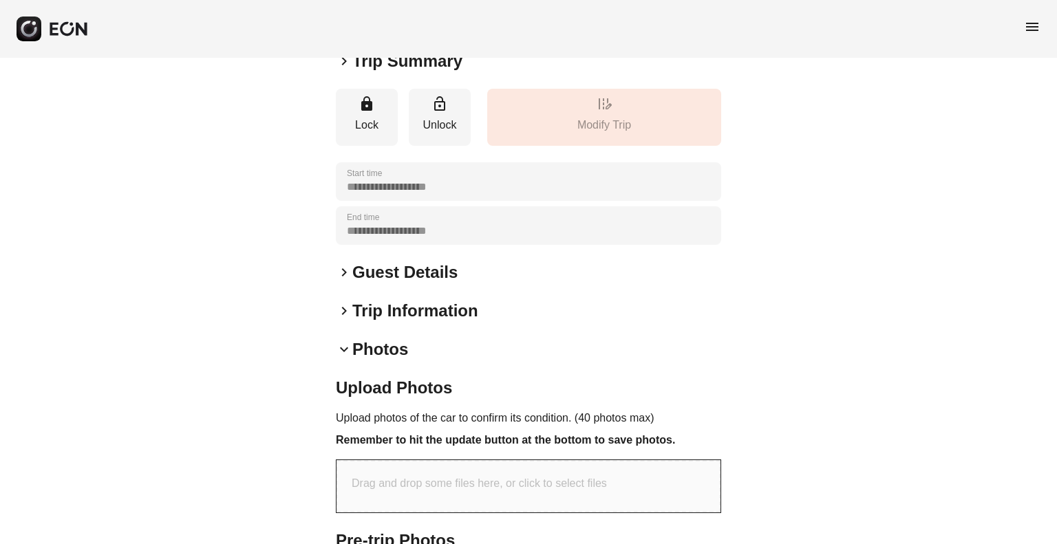
click at [373, 352] on h2 "Photos" at bounding box center [380, 350] width 56 height 22
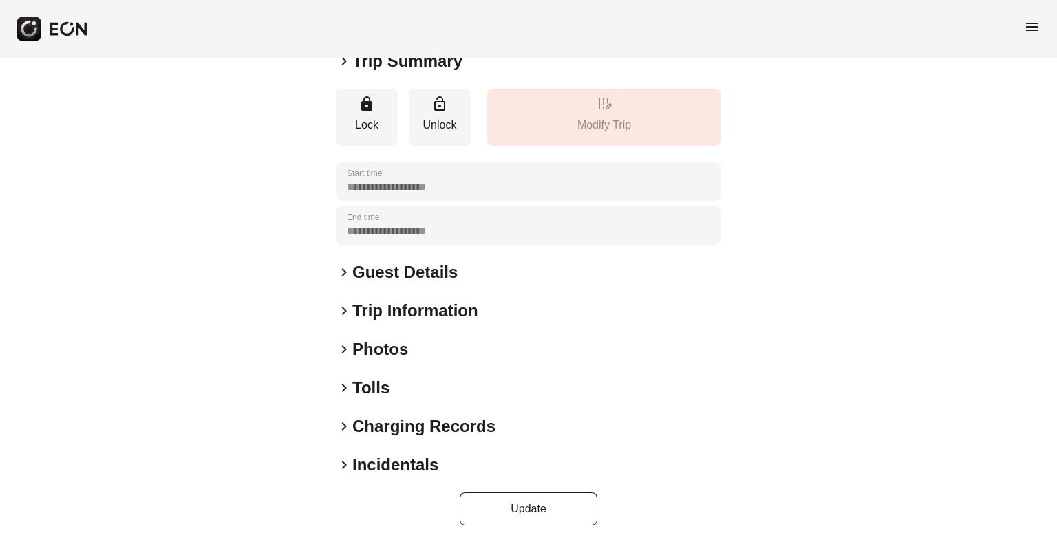
drag, startPoint x: 370, startPoint y: 371, endPoint x: 368, endPoint y: 383, distance: 12.0
click at [368, 383] on div "**********" at bounding box center [528, 231] width 385 height 589
click at [368, 383] on h2 "Tolls" at bounding box center [370, 388] width 37 height 22
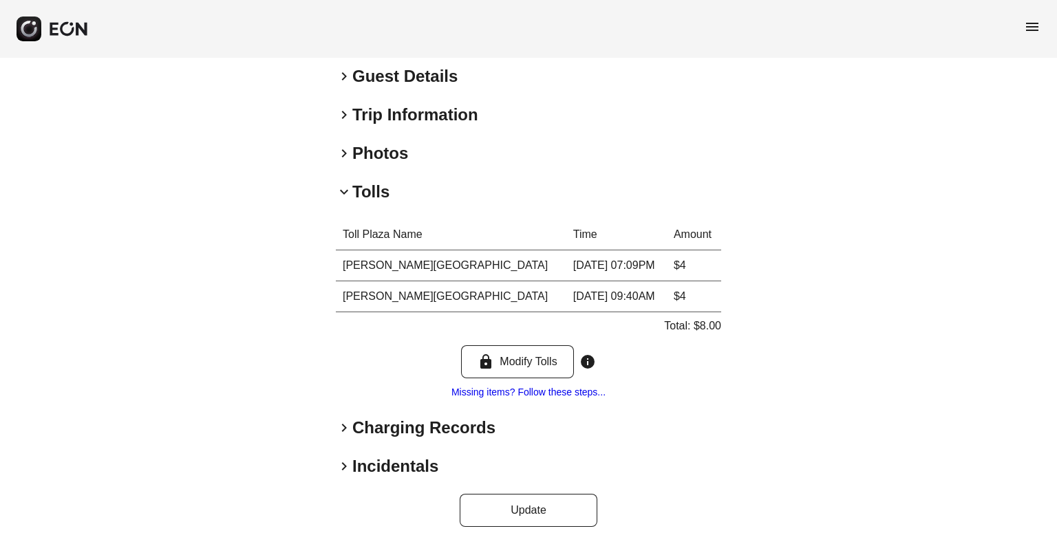
scroll to position [339, 0]
click at [383, 419] on h2 "Charging Records" at bounding box center [423, 427] width 143 height 22
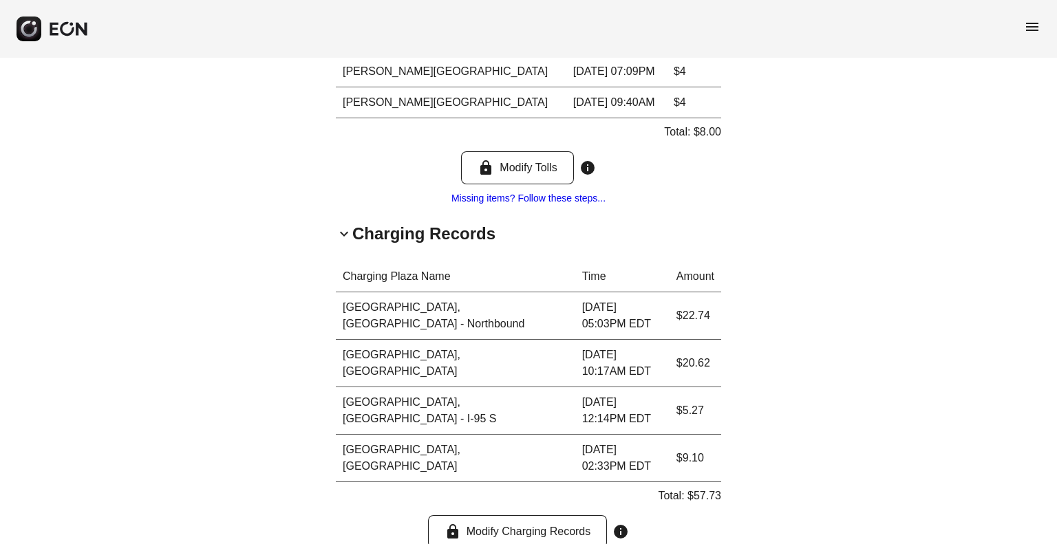
scroll to position [534, 0]
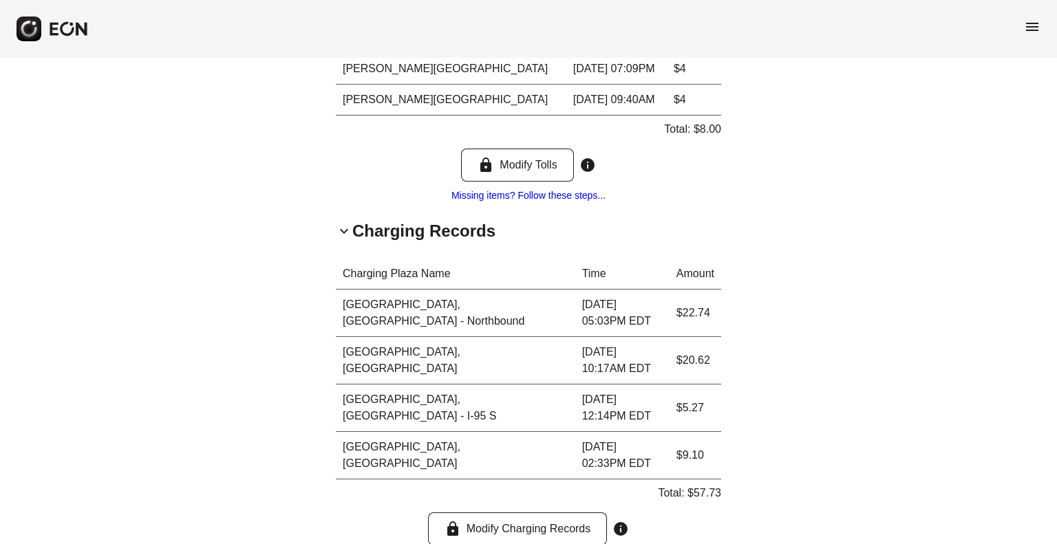
click at [702, 485] on p "Total: $57.73" at bounding box center [689, 493] width 63 height 17
copy p "57.73"
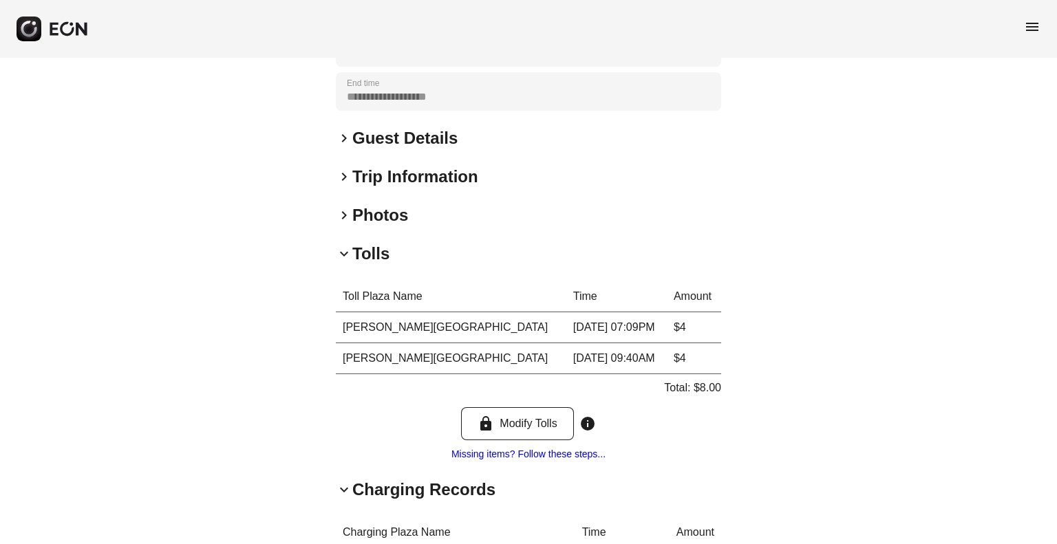
scroll to position [275, 0]
click at [979, 228] on div "**********" at bounding box center [528, 359] width 1057 height 1152
